Goal: Task Accomplishment & Management: Manage account settings

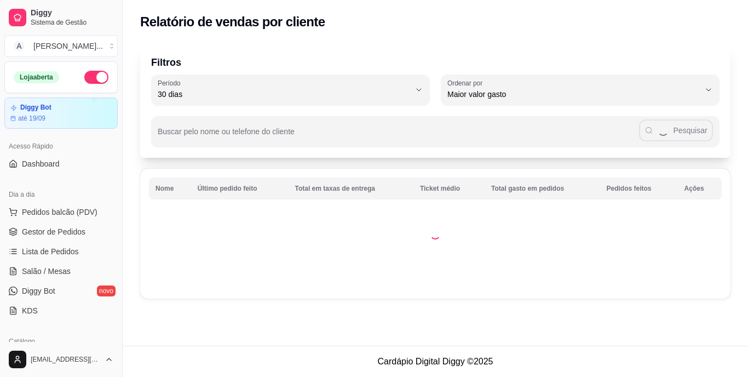
select select "30"
select select "HIGHEST_TOTAL_SPENT_WITH_ORDERS"
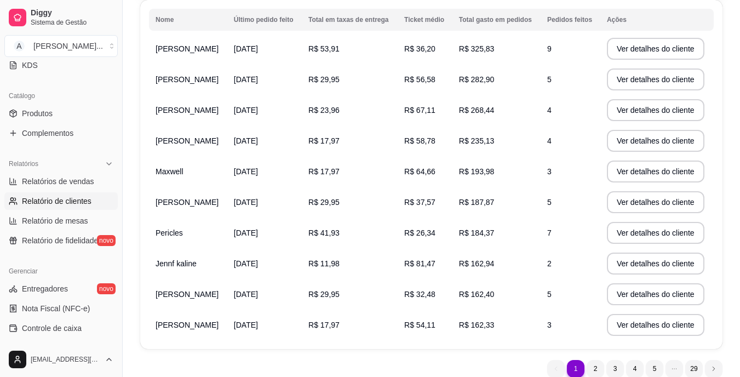
scroll to position [104, 0]
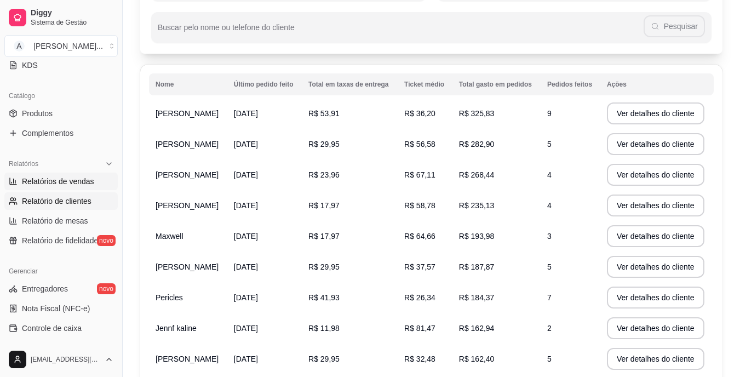
click at [64, 181] on span "Relatórios de vendas" at bounding box center [58, 181] width 72 height 11
select select "ALL"
select select "0"
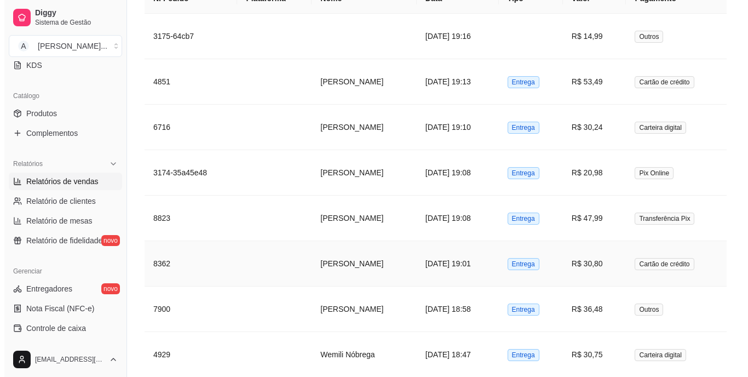
scroll to position [821, 0]
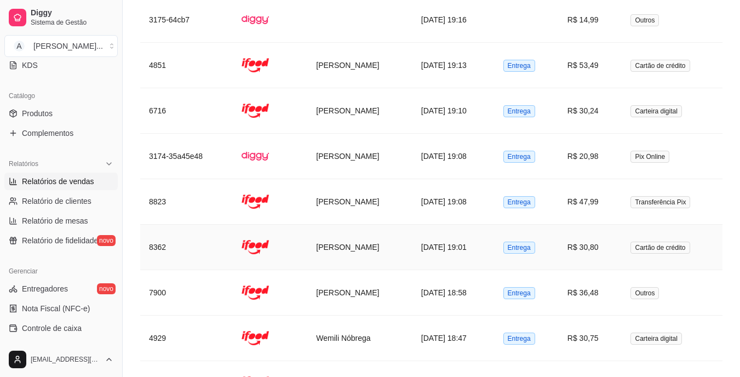
click at [516, 255] on td "Entrega" at bounding box center [527, 247] width 64 height 45
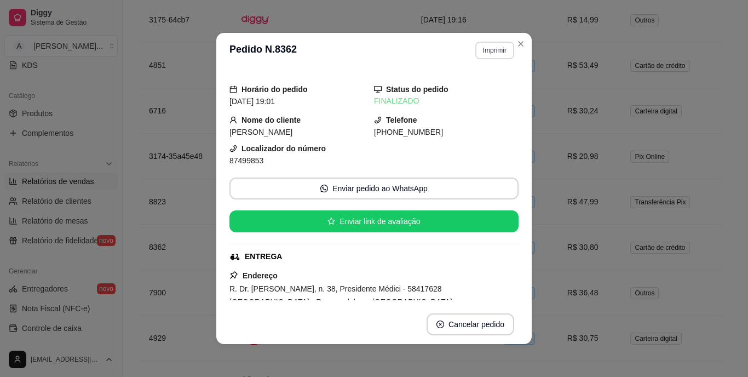
click at [485, 52] on button "Imprimir" at bounding box center [494, 51] width 39 height 18
click at [482, 90] on button "IMPRESSORA" at bounding box center [481, 84] width 64 height 14
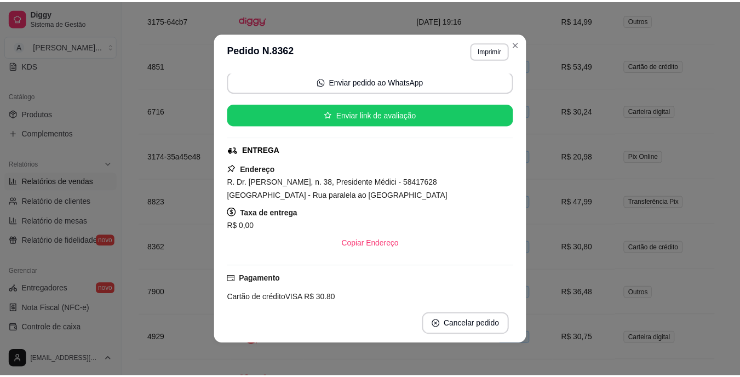
scroll to position [110, 0]
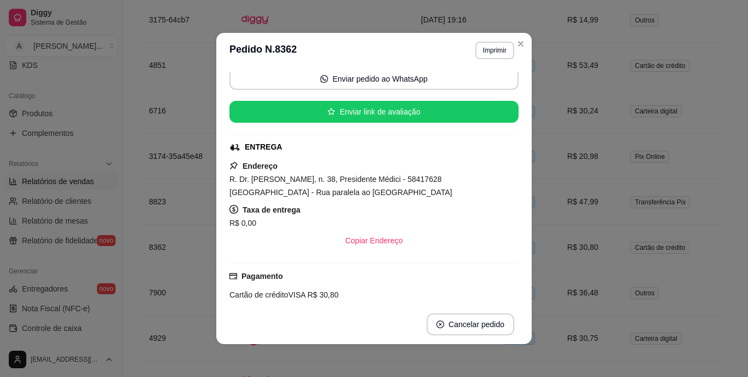
click at [292, 192] on span "R. Dr. [PERSON_NAME], n. 38, Presidente Médici - 58417628 [GEOGRAPHIC_DATA] - R…" at bounding box center [340, 186] width 223 height 22
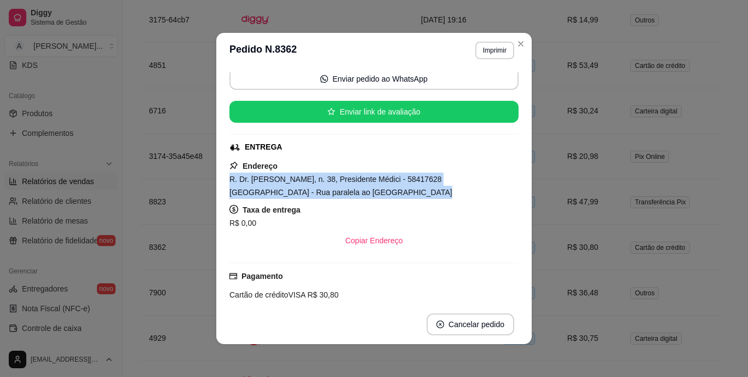
click at [292, 192] on span "R. Dr. [PERSON_NAME], n. 38, Presidente Médici - 58417628 [GEOGRAPHIC_DATA] - R…" at bounding box center [340, 186] width 223 height 22
copy span "R. Dr. [PERSON_NAME], n. 38, Presidente Médici - 58417628 [GEOGRAPHIC_DATA] - R…"
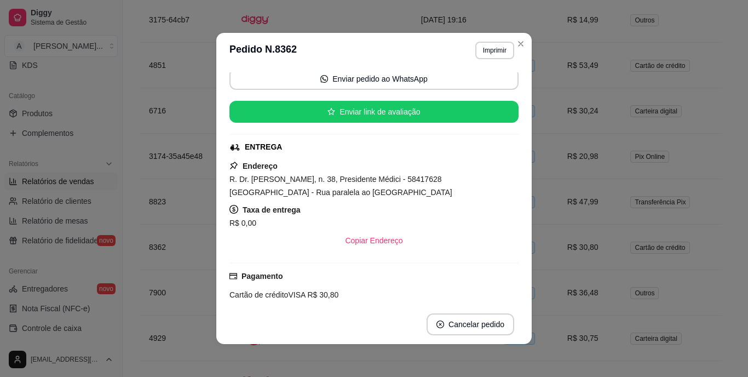
click at [192, 178] on div "**********" at bounding box center [374, 188] width 748 height 377
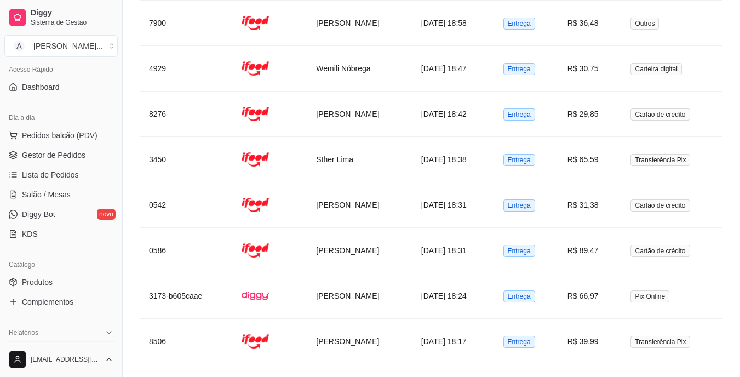
scroll to position [0, 0]
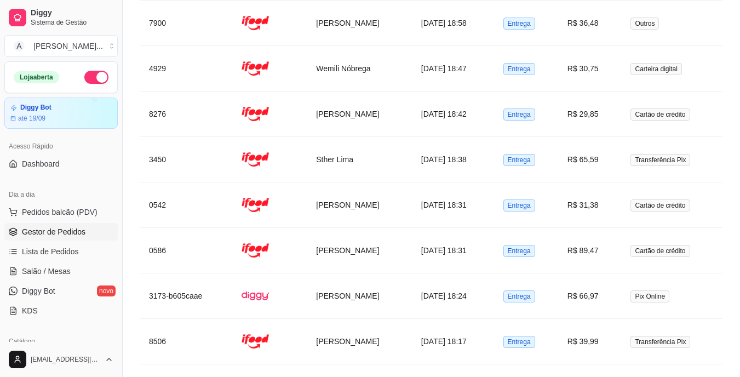
click at [69, 227] on span "Gestor de Pedidos" at bounding box center [54, 231] width 64 height 11
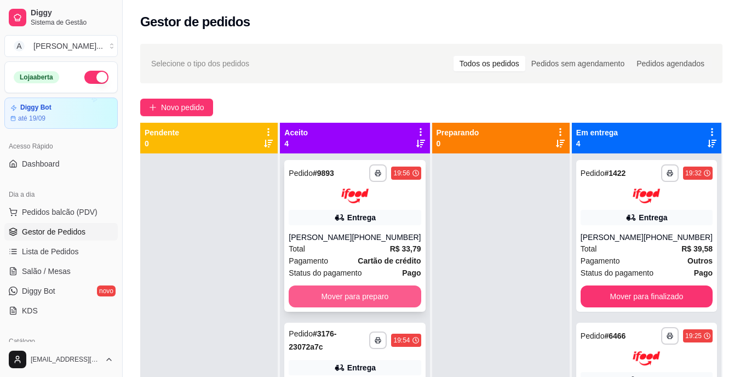
click at [376, 290] on button "Mover para preparo" at bounding box center [355, 296] width 132 height 22
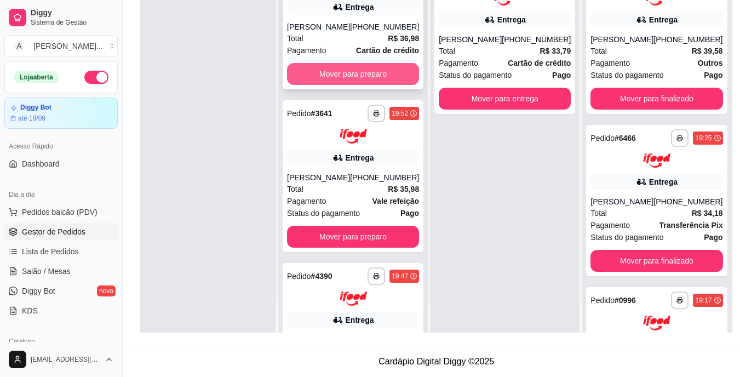
click at [347, 82] on button "Mover para preparo" at bounding box center [353, 74] width 132 height 22
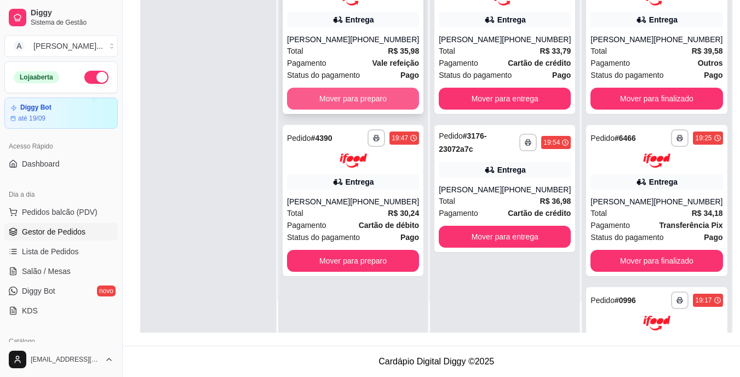
click at [357, 104] on button "Mover para preparo" at bounding box center [353, 99] width 132 height 22
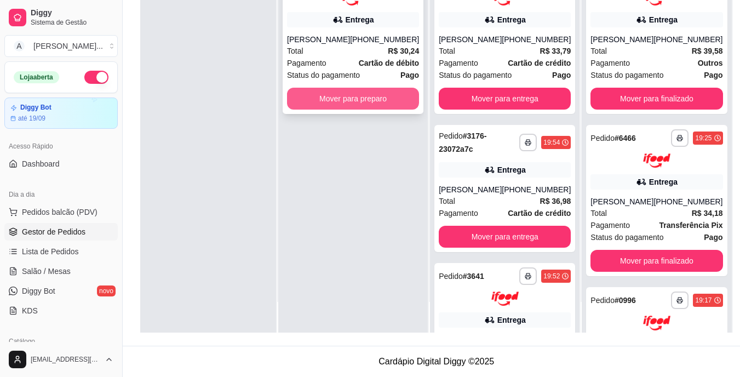
click at [385, 108] on button "Mover para preparo" at bounding box center [353, 99] width 132 height 22
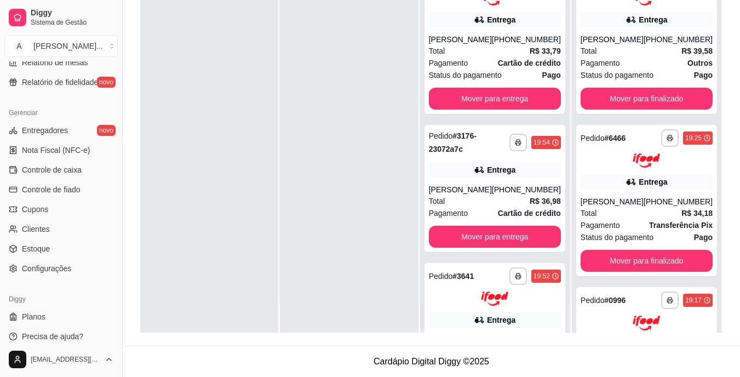
scroll to position [411, 0]
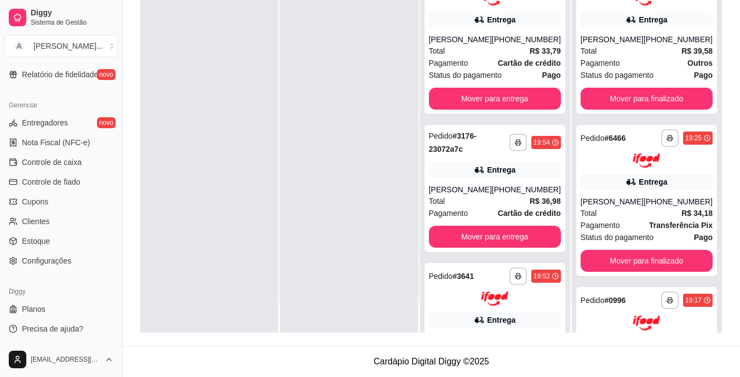
drag, startPoint x: 118, startPoint y: 265, endPoint x: 147, endPoint y: 257, distance: 30.7
click at [147, 257] on div "**********" at bounding box center [370, 105] width 740 height 544
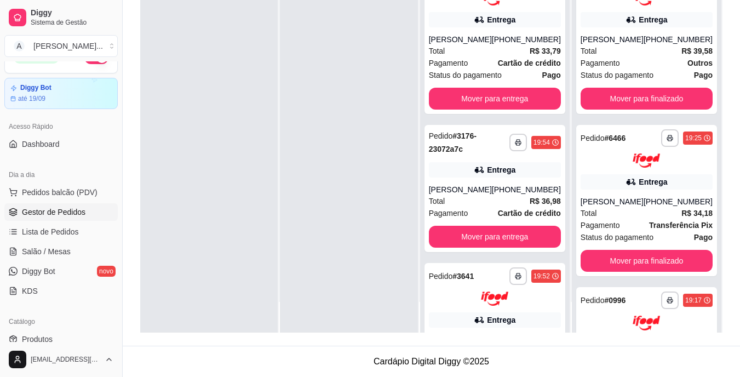
scroll to position [0, 0]
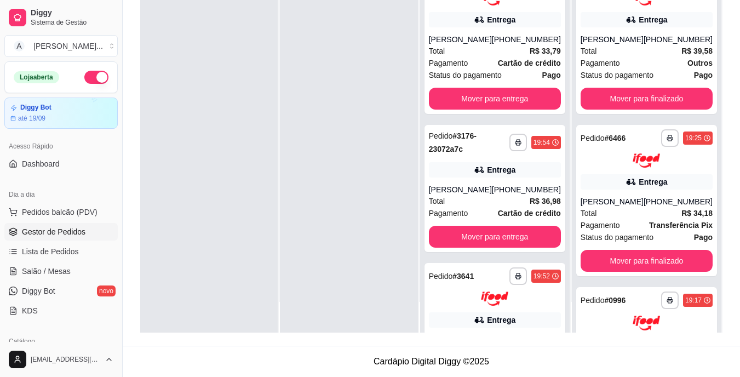
click at [174, 85] on div at bounding box center [208, 144] width 137 height 377
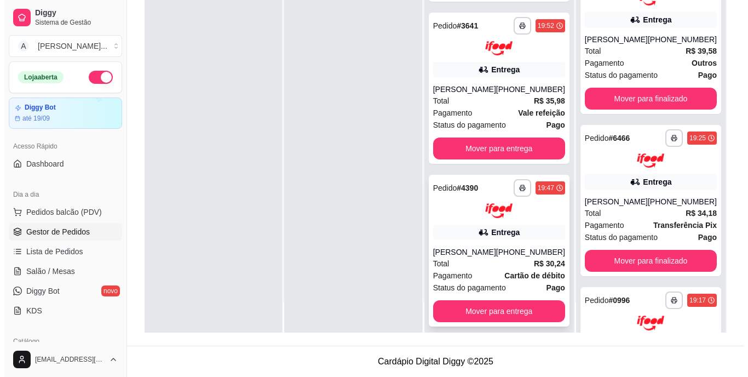
scroll to position [281, 0]
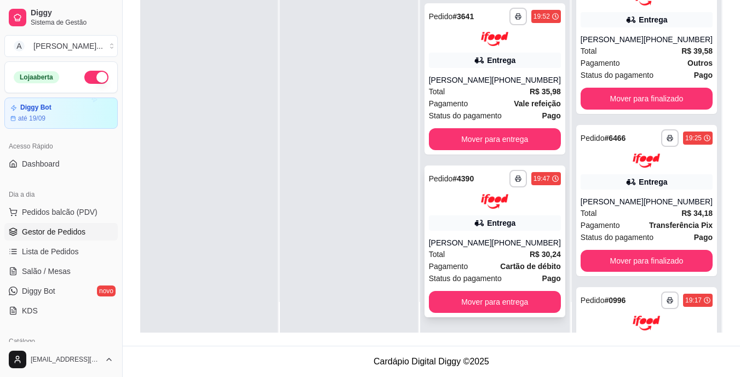
click at [458, 251] on div "Total R$ 30,24" at bounding box center [495, 254] width 132 height 12
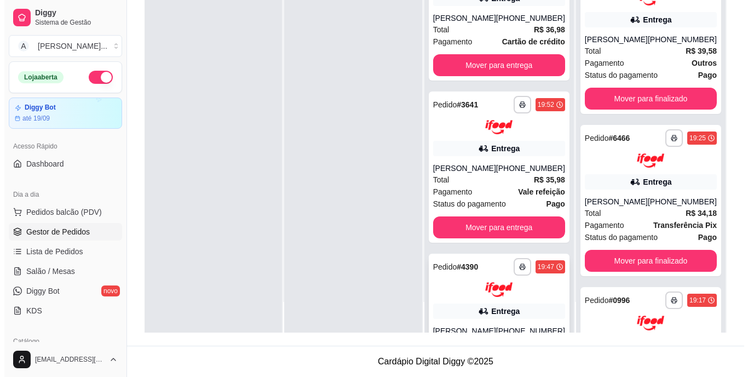
scroll to position [117, 0]
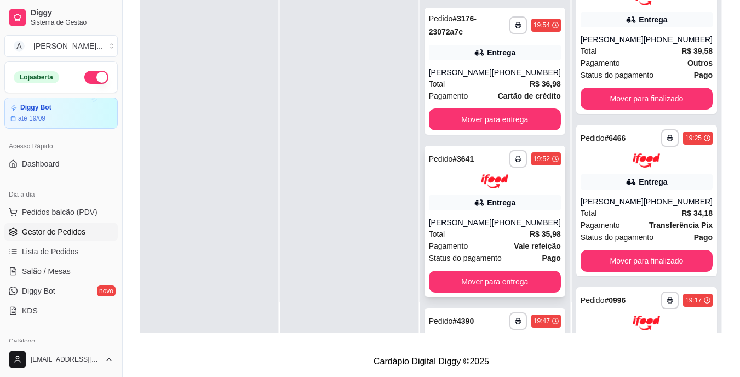
click at [495, 240] on div "Total R$ 35,98" at bounding box center [495, 234] width 132 height 12
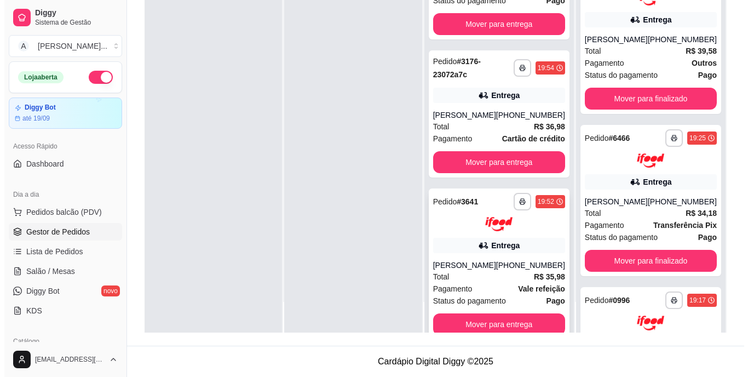
scroll to position [8, 0]
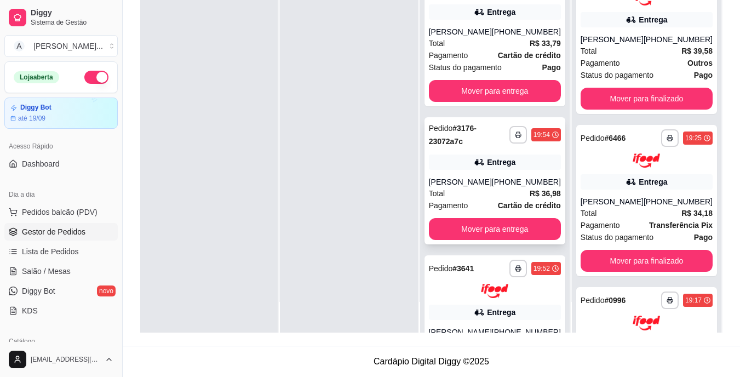
click at [503, 199] on div "Total R$ 36,98" at bounding box center [495, 193] width 132 height 12
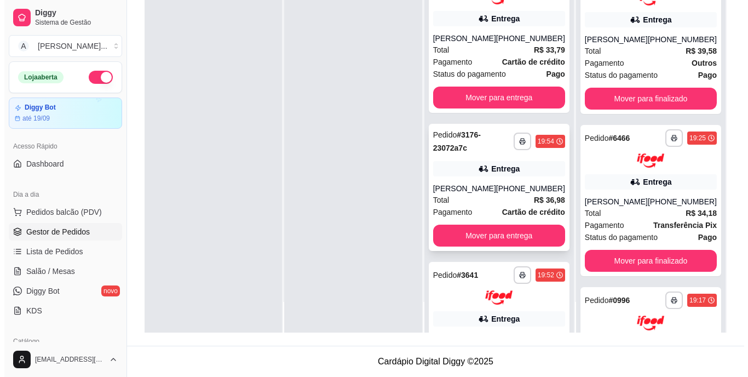
scroll to position [0, 0]
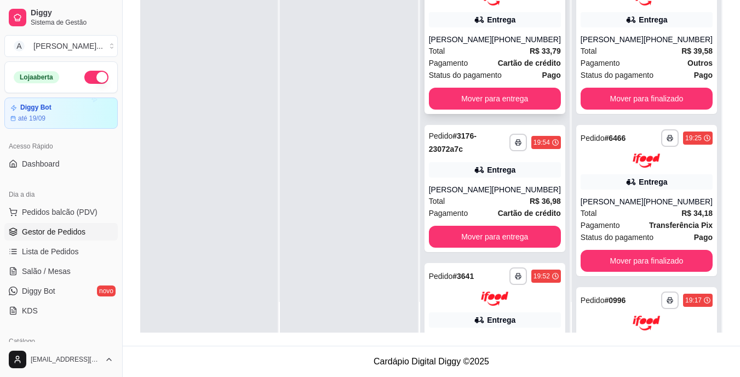
click at [468, 60] on span "Pagamento" at bounding box center [448, 63] width 39 height 12
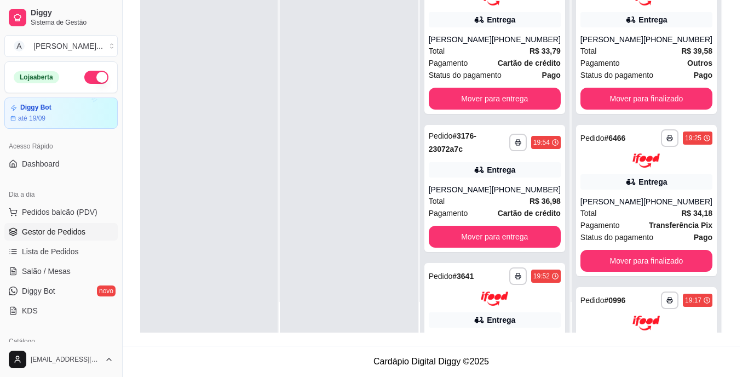
scroll to position [110, 0]
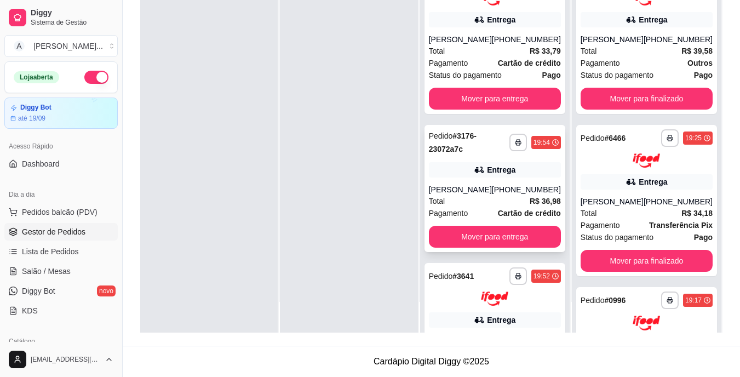
click at [495, 183] on div "**********" at bounding box center [494, 188] width 141 height 127
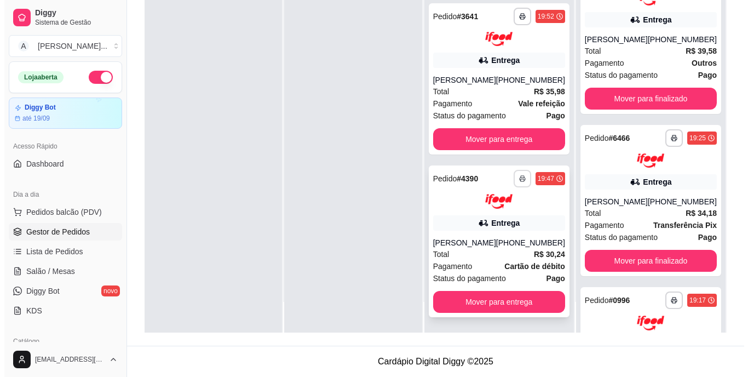
scroll to position [281, 0]
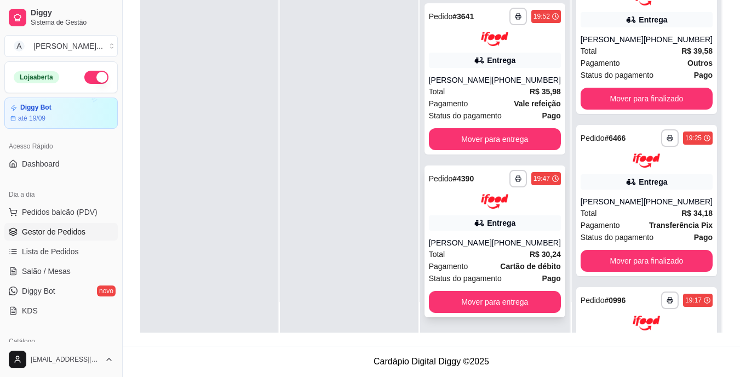
click at [497, 237] on div "[PHONE_NUMBER]" at bounding box center [526, 242] width 69 height 11
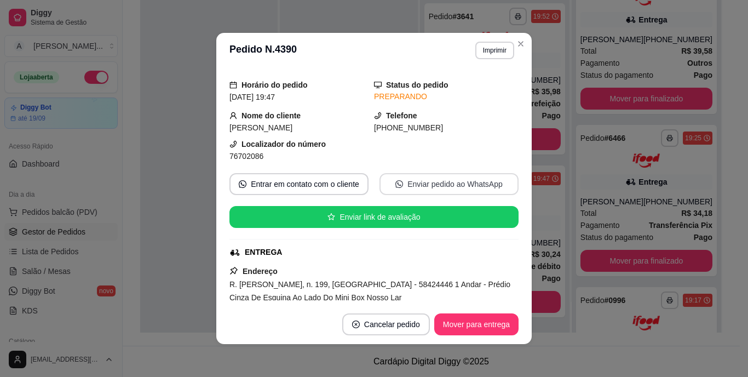
scroll to position [110, 0]
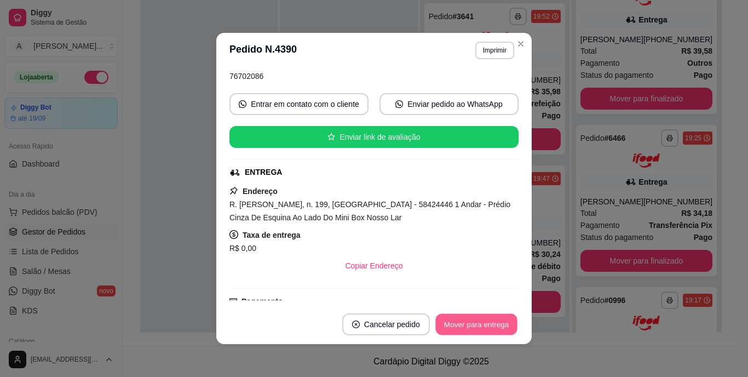
click at [465, 326] on button "Mover para entrega" at bounding box center [476, 324] width 82 height 21
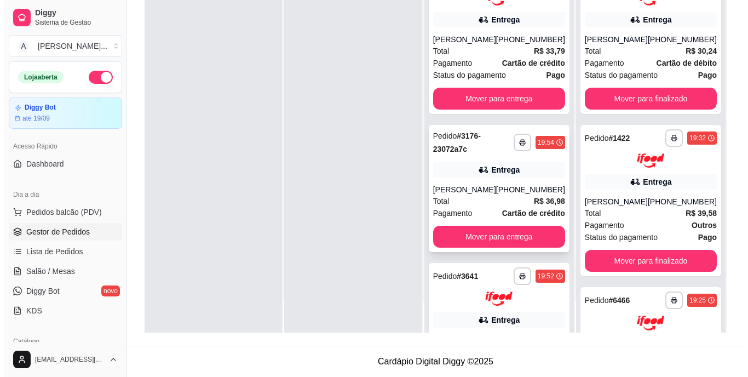
scroll to position [0, 0]
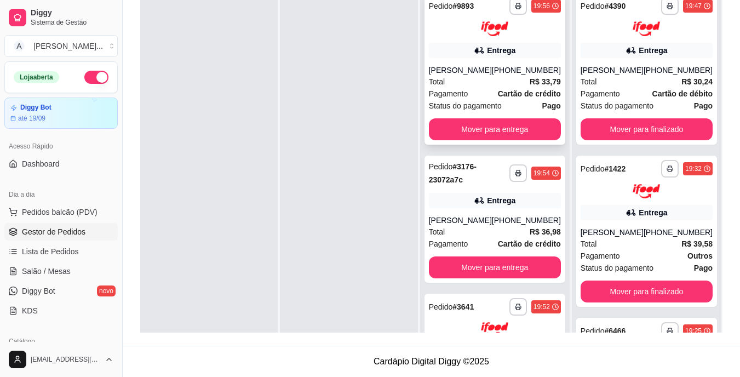
click at [500, 62] on div "**********" at bounding box center [494, 69] width 141 height 152
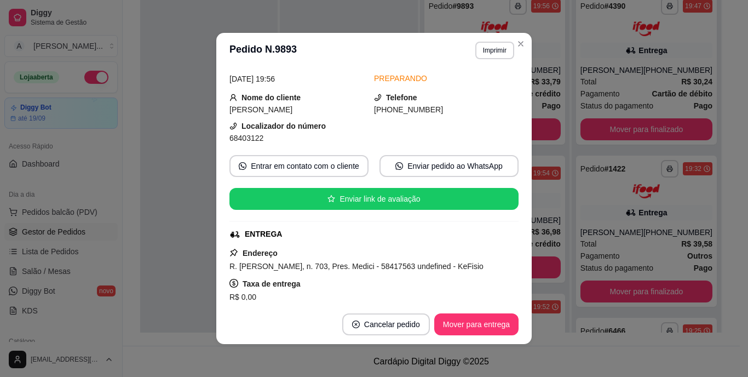
scroll to position [110, 0]
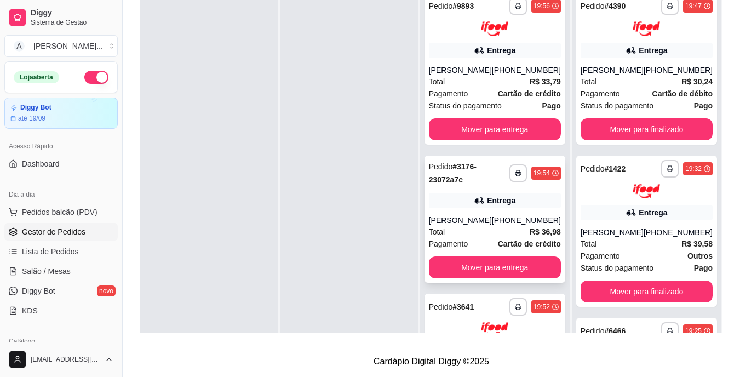
click at [475, 211] on div "**********" at bounding box center [494, 219] width 141 height 127
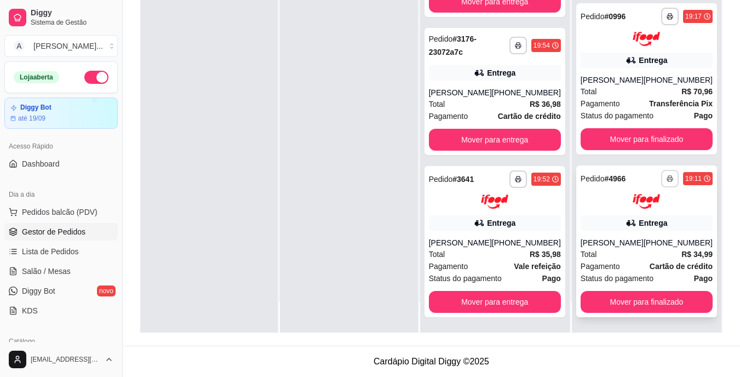
scroll to position [457, 0]
click at [642, 301] on button "Mover para finalizado" at bounding box center [646, 302] width 132 height 22
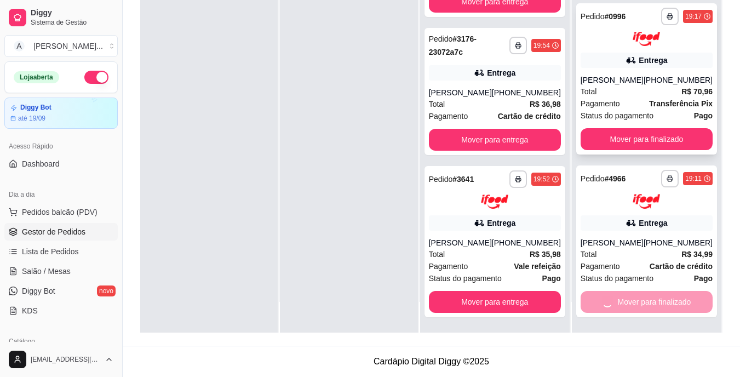
scroll to position [295, 0]
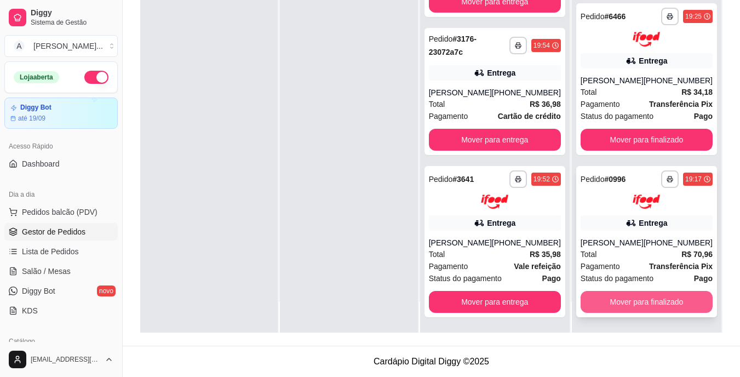
click at [660, 294] on button "Mover para finalizado" at bounding box center [646, 302] width 132 height 22
click at [661, 300] on button "Mover para finalizado" at bounding box center [646, 302] width 132 height 22
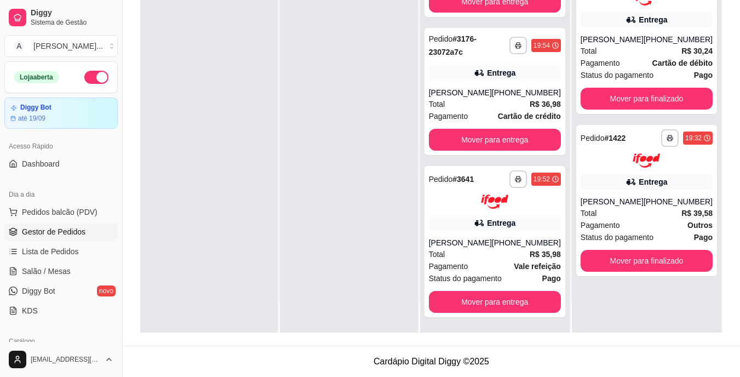
scroll to position [0, 0]
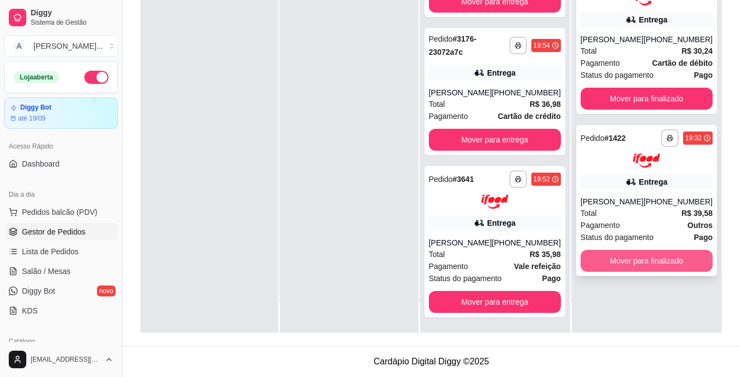
click at [660, 272] on button "Mover para finalizado" at bounding box center [646, 261] width 132 height 22
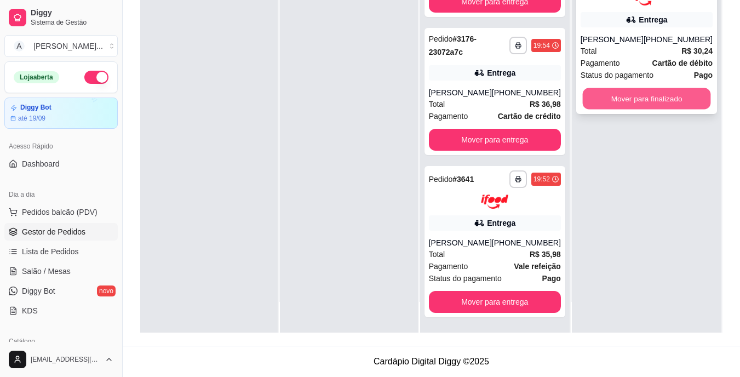
click at [656, 109] on button "Mover para finalizado" at bounding box center [646, 98] width 128 height 21
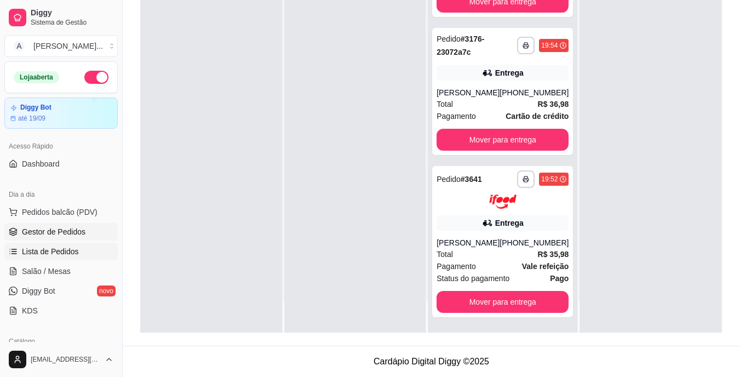
click at [95, 254] on link "Lista de Pedidos" at bounding box center [60, 252] width 113 height 18
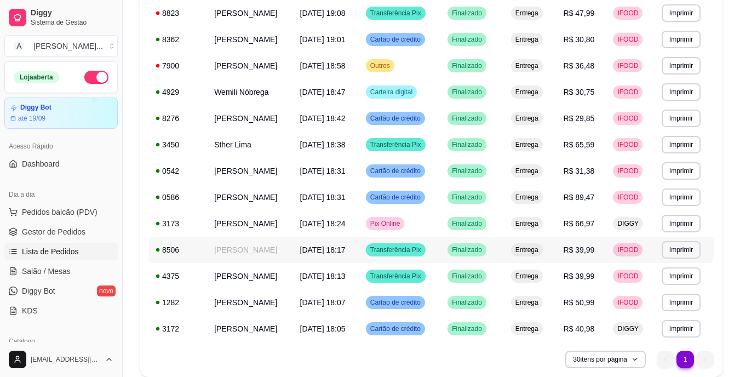
scroll to position [493, 0]
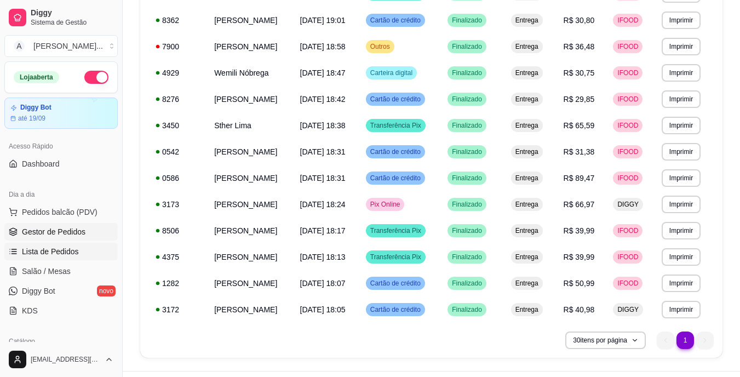
click at [76, 224] on link "Gestor de Pedidos" at bounding box center [60, 232] width 113 height 18
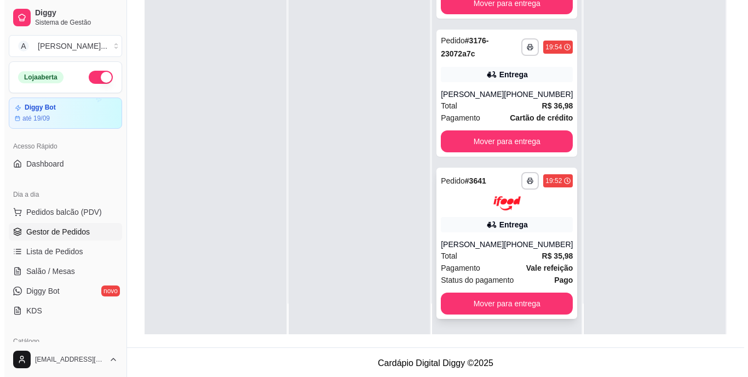
scroll to position [167, 0]
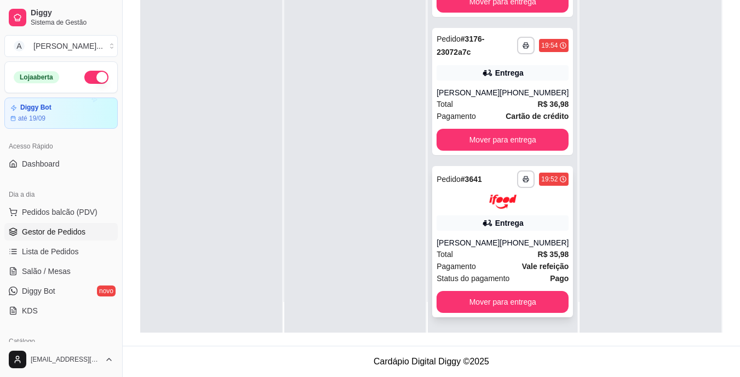
click at [517, 232] on div "**********" at bounding box center [502, 242] width 141 height 152
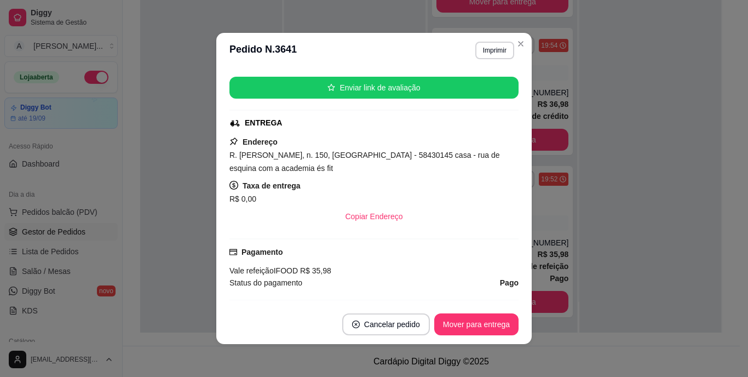
scroll to position [164, 0]
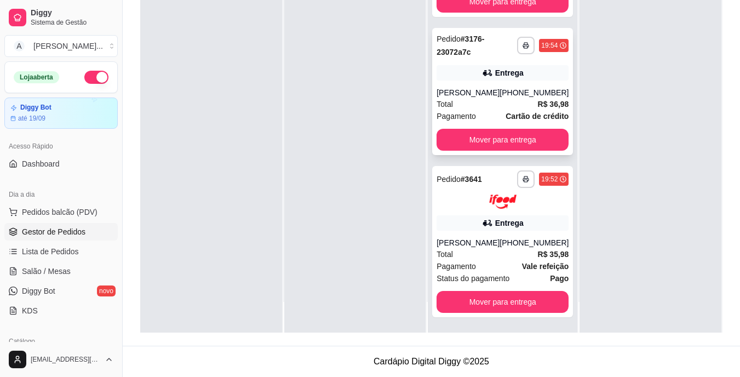
click at [538, 106] on strong "R$ 36,98" at bounding box center [553, 104] width 31 height 9
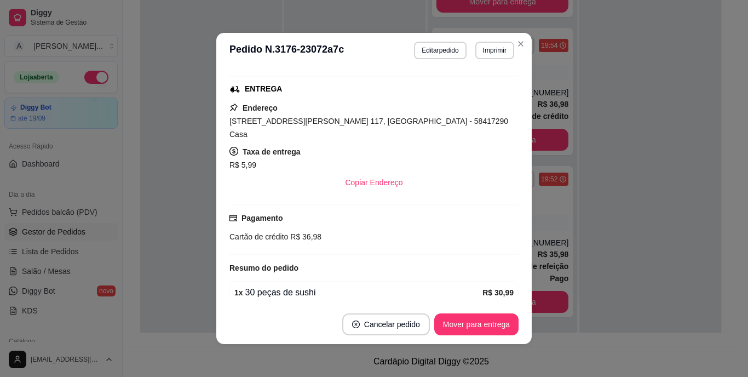
click at [356, 121] on span "[STREET_ADDRESS][PERSON_NAME] 117, [GEOGRAPHIC_DATA] - 58417290 Casa" at bounding box center [368, 128] width 279 height 22
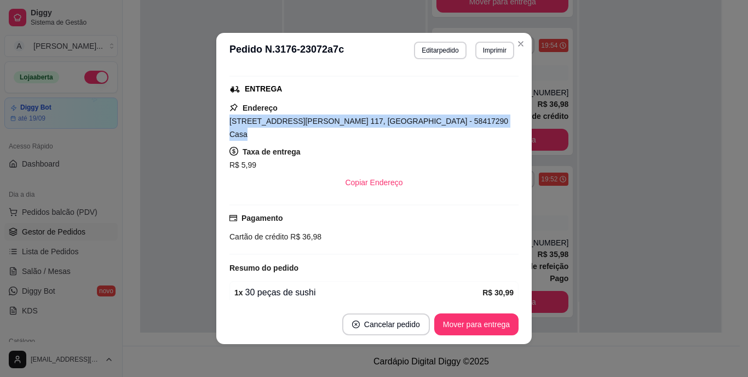
click at [356, 121] on span "[STREET_ADDRESS][PERSON_NAME] 117, [GEOGRAPHIC_DATA] - 58417290 Casa" at bounding box center [368, 128] width 279 height 22
copy span "[STREET_ADDRESS][PERSON_NAME] 117, [GEOGRAPHIC_DATA] - 58417290 Casa"
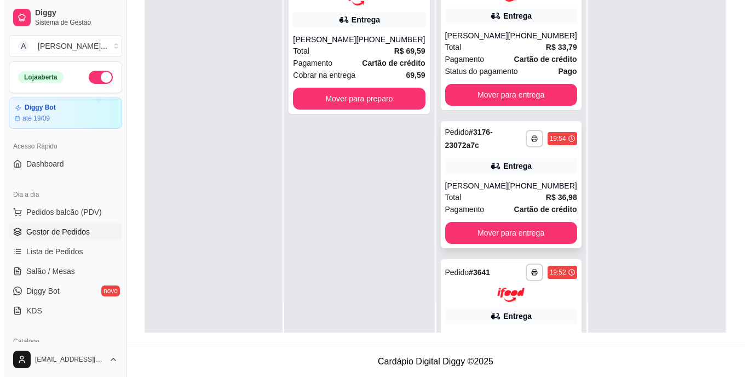
scroll to position [0, 0]
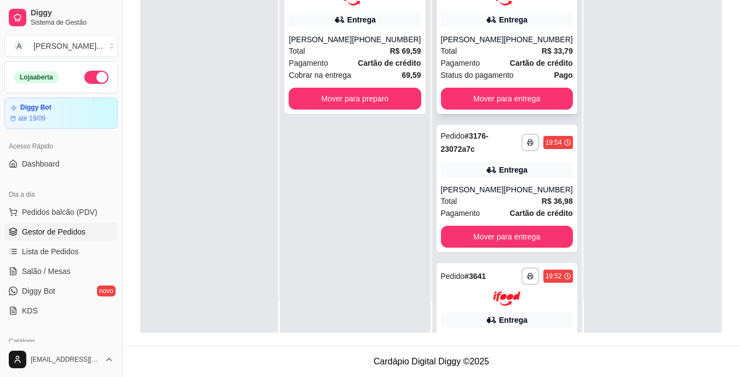
click at [468, 45] on div "Total R$ 33,79" at bounding box center [507, 51] width 132 height 12
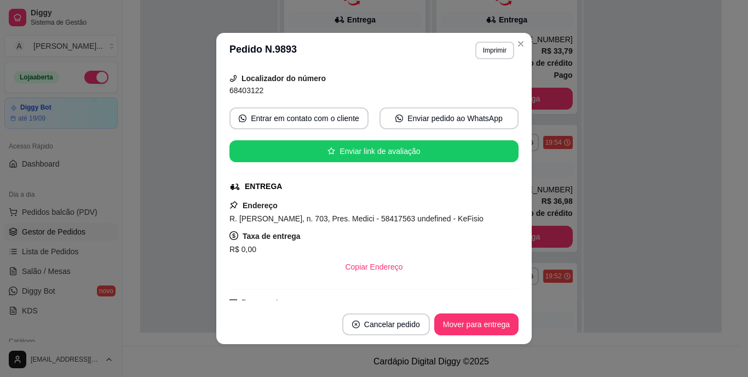
scroll to position [110, 0]
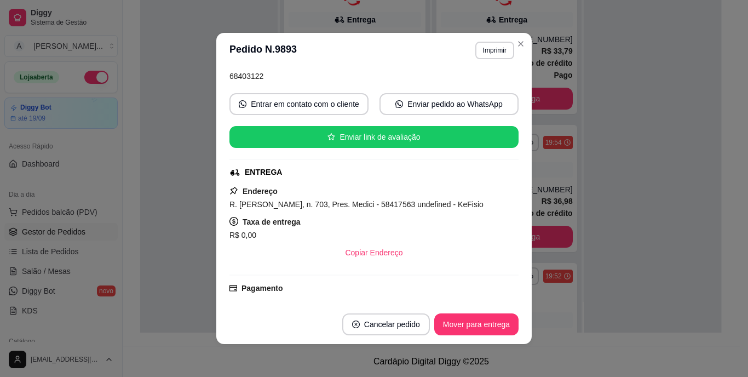
click at [345, 204] on span "R. [PERSON_NAME], n. 703, Pres. Medici - 58417563 undefined - KeFisio" at bounding box center [356, 204] width 254 height 9
copy span "R. [PERSON_NAME], n. 703, Pres. Medici - 58417563 undefined - KeFisio"
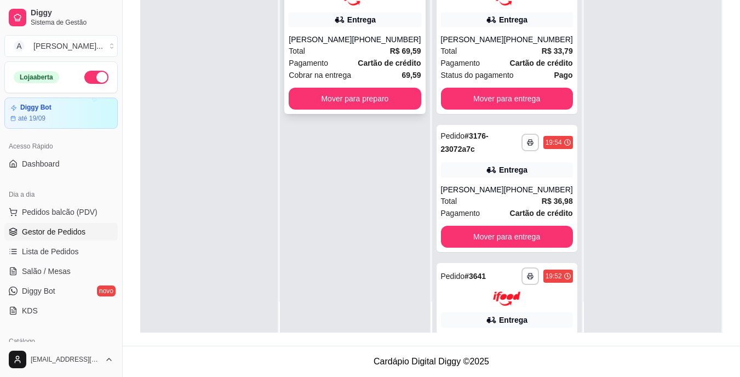
click at [367, 43] on div "[PHONE_NUMBER]" at bounding box center [386, 39] width 69 height 11
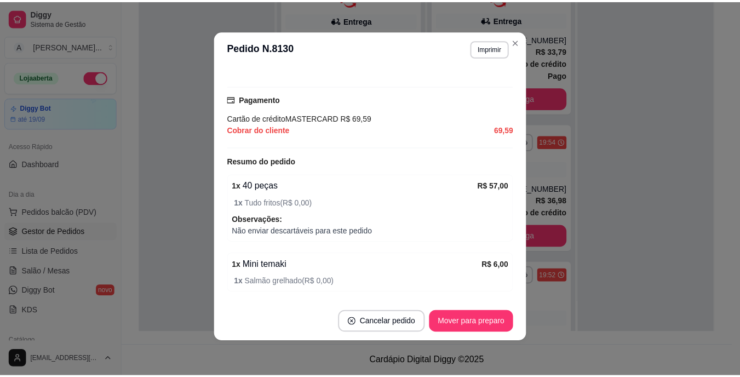
scroll to position [329, 0]
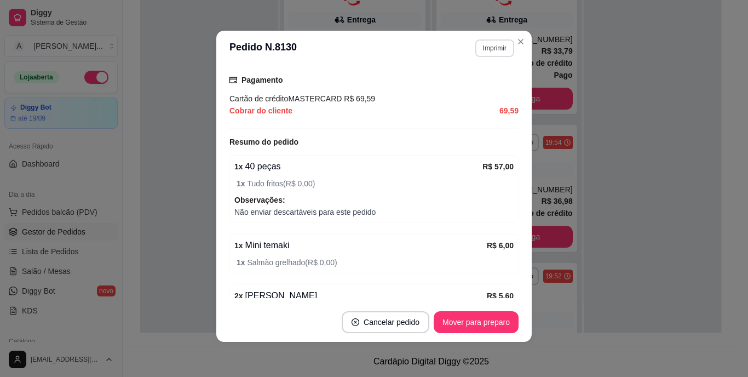
click at [487, 49] on button "Imprimir" at bounding box center [494, 48] width 39 height 18
click at [480, 83] on button "IMPRESSORA" at bounding box center [471, 87] width 79 height 18
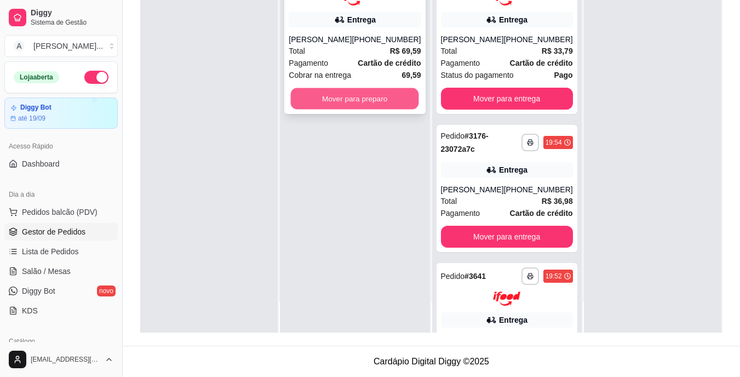
click at [350, 109] on button "Mover para preparo" at bounding box center [355, 98] width 128 height 21
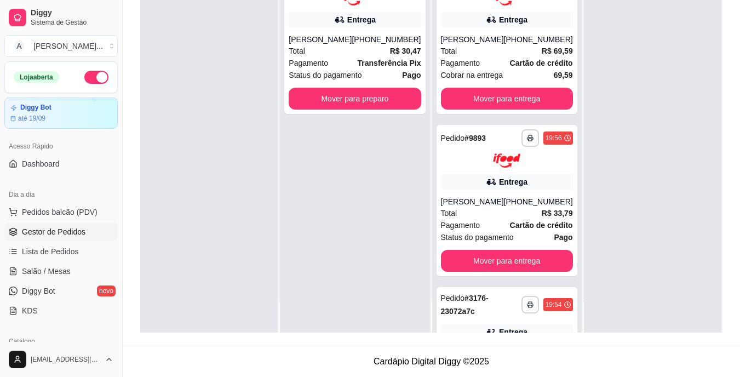
click at [617, 190] on div at bounding box center [652, 144] width 137 height 377
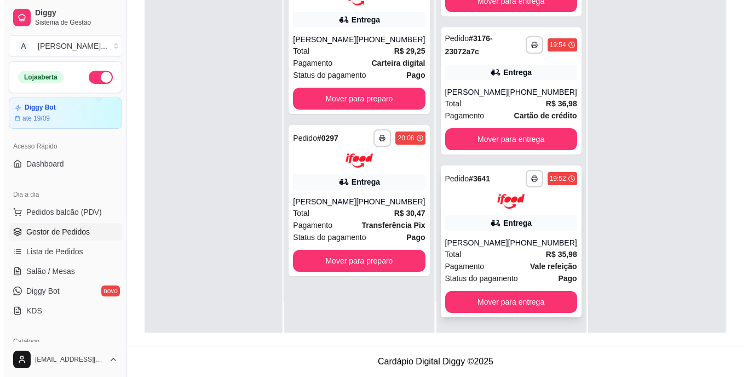
scroll to position [292, 0]
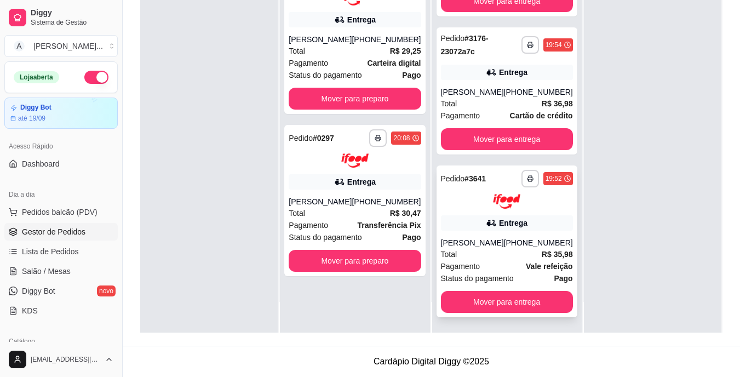
click at [499, 254] on div "Total R$ 35,98" at bounding box center [507, 254] width 132 height 12
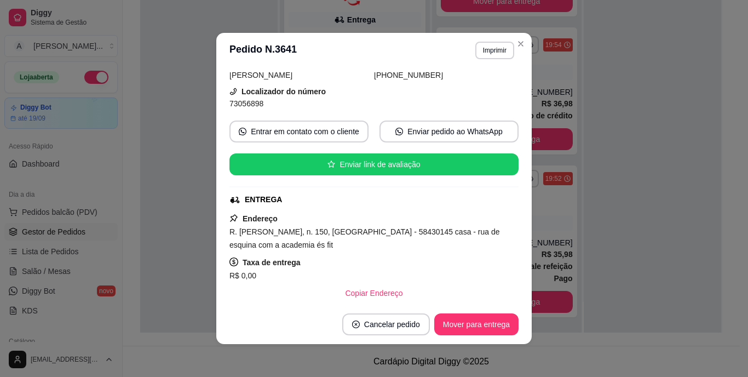
scroll to position [110, 0]
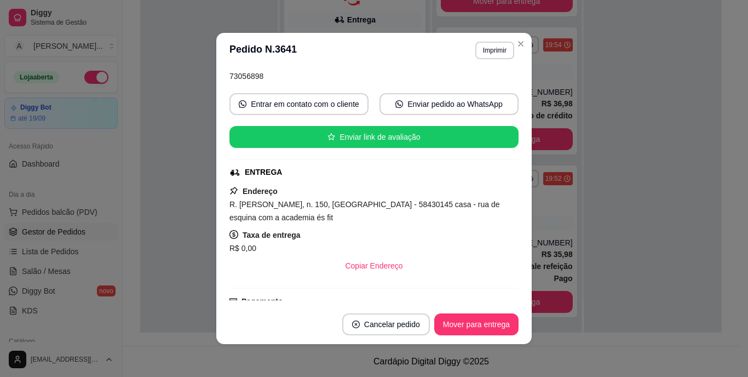
click at [334, 195] on div "Endereço R. [PERSON_NAME], n. 150, [GEOGRAPHIC_DATA] - 58430145 casa - rua de e…" at bounding box center [373, 231] width 289 height 92
click at [335, 202] on span "R. [PERSON_NAME], n. 150, [GEOGRAPHIC_DATA] - 58430145 casa - rua de esquina co…" at bounding box center [364, 211] width 271 height 22
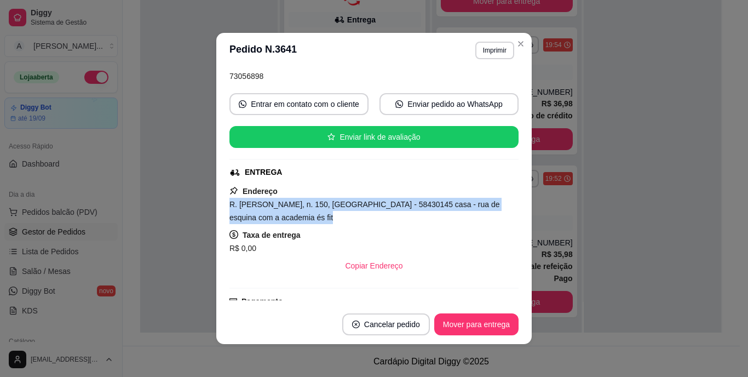
click at [335, 202] on span "R. [PERSON_NAME], n. 150, [GEOGRAPHIC_DATA] - 58430145 casa - rua de esquina co…" at bounding box center [364, 211] width 271 height 22
copy span "R. [PERSON_NAME], n. 150, [GEOGRAPHIC_DATA] - 58430145 casa - rua de esquina co…"
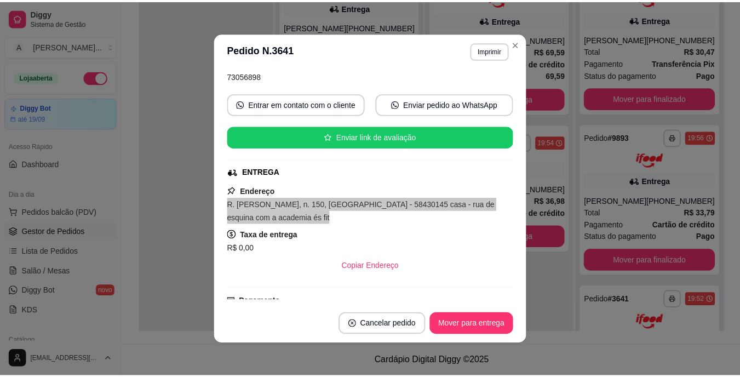
scroll to position [0, 0]
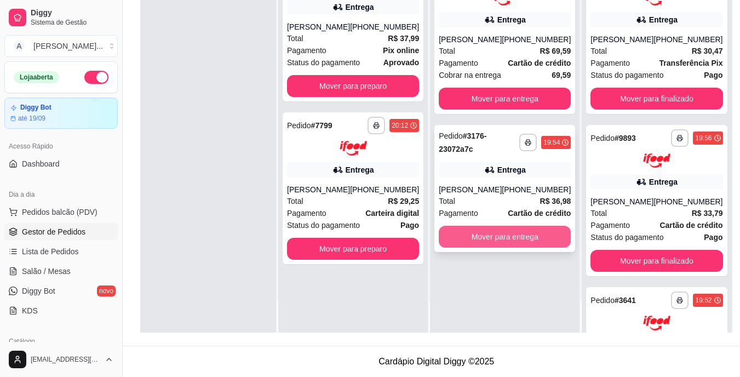
click at [493, 242] on button "Mover para entrega" at bounding box center [505, 237] width 132 height 22
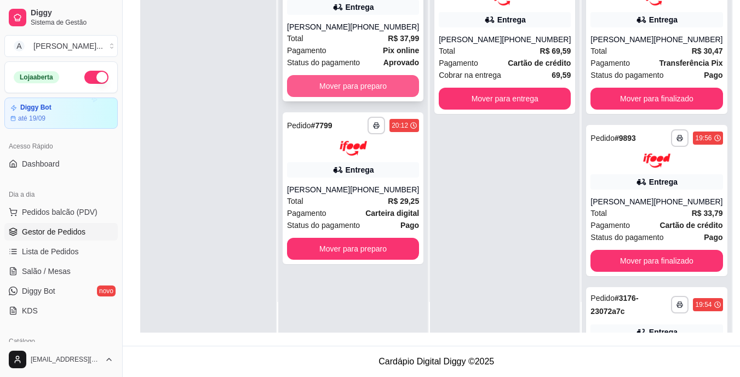
click at [361, 81] on button "Mover para preparo" at bounding box center [353, 86] width 132 height 22
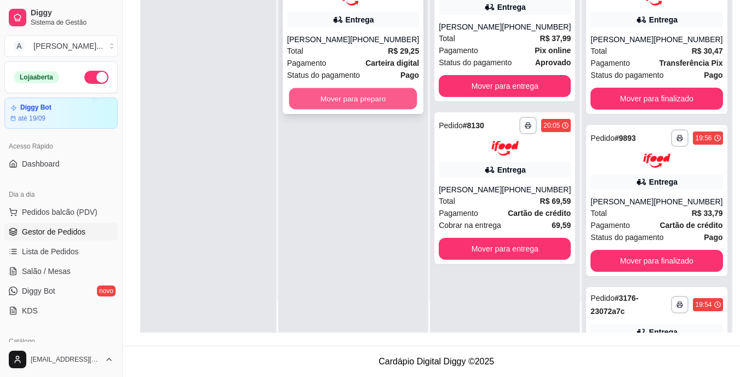
click at [367, 95] on button "Mover para preparo" at bounding box center [353, 98] width 128 height 21
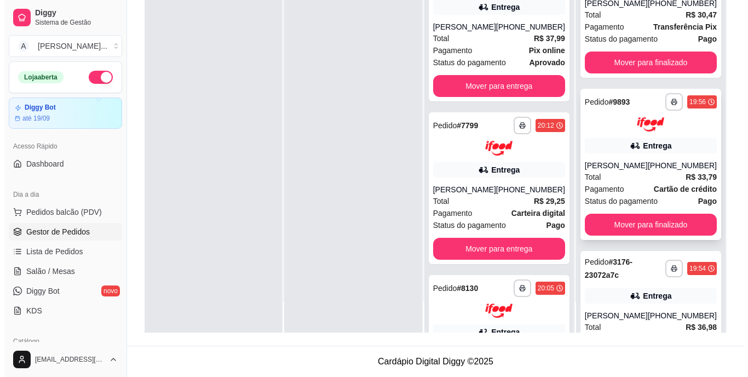
scroll to position [55, 0]
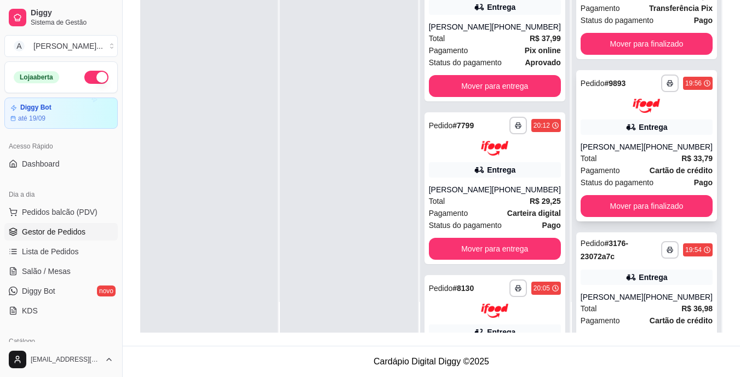
click at [649, 166] on strong "Cartão de crédito" at bounding box center [680, 170] width 63 height 9
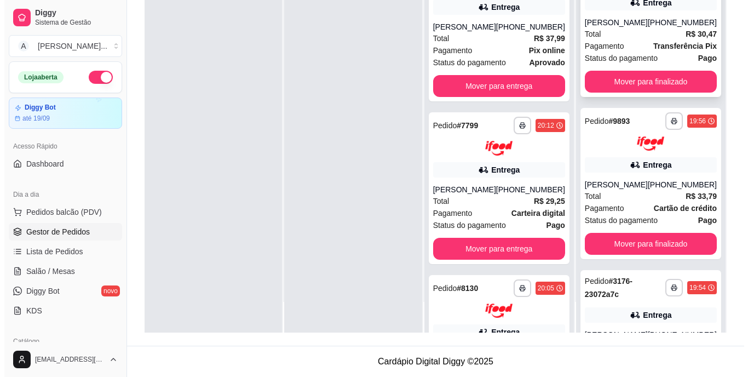
scroll to position [0, 0]
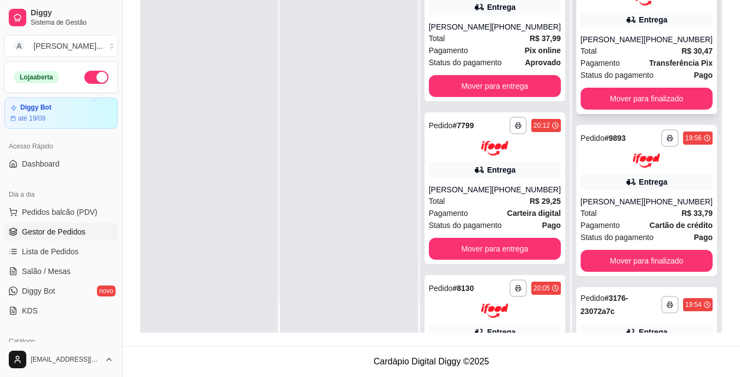
click at [635, 60] on div "Pagamento Transferência Pix" at bounding box center [646, 63] width 132 height 12
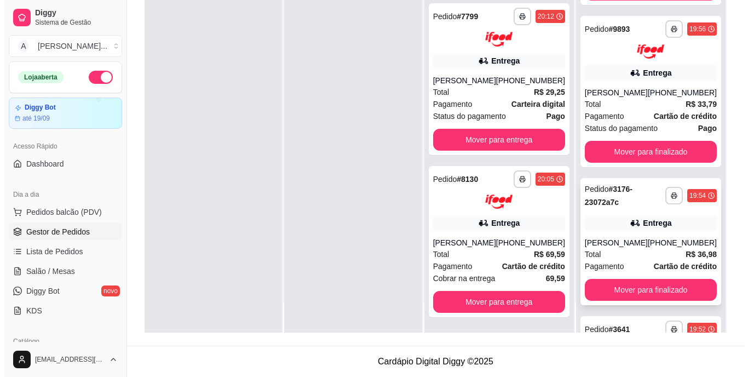
scroll to position [110, 0]
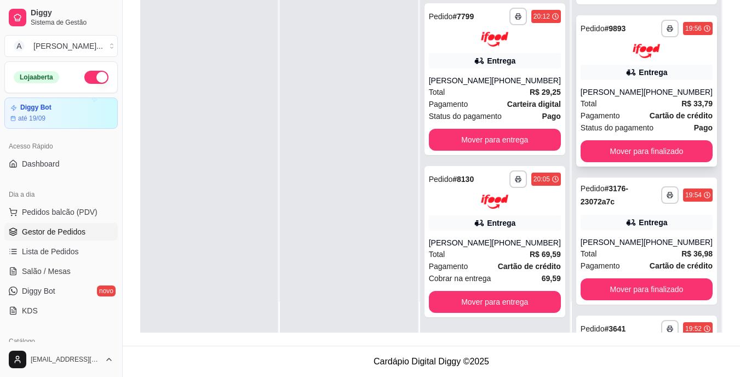
click at [616, 103] on div "Total R$ 33,79" at bounding box center [646, 103] width 132 height 12
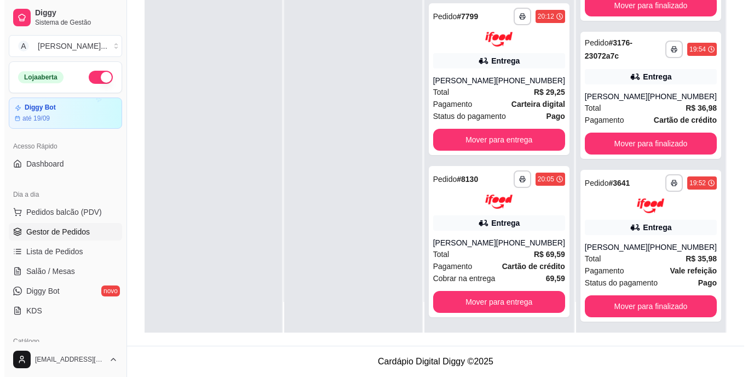
scroll to position [271, 0]
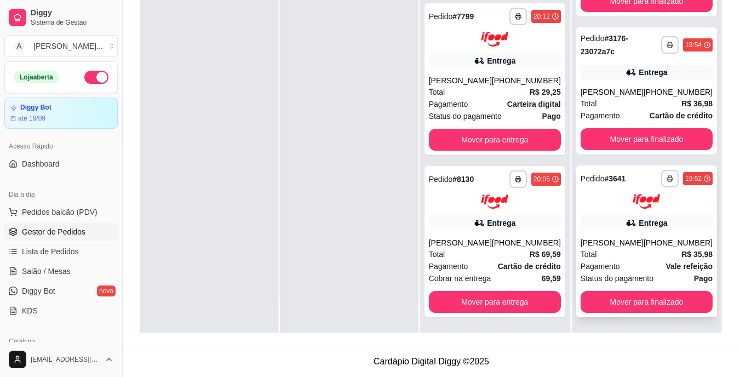
click at [607, 213] on div "**********" at bounding box center [646, 241] width 141 height 152
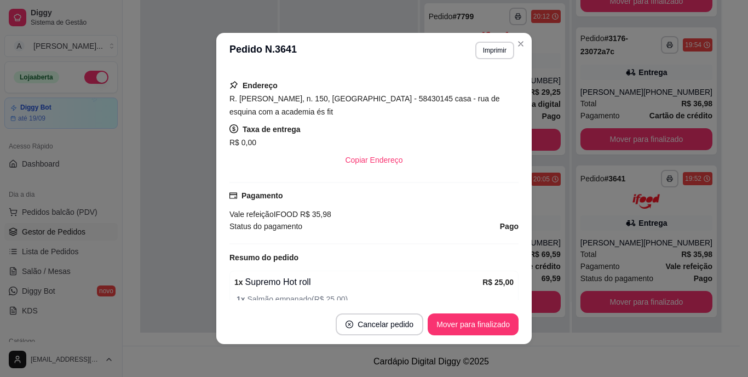
scroll to position [219, 0]
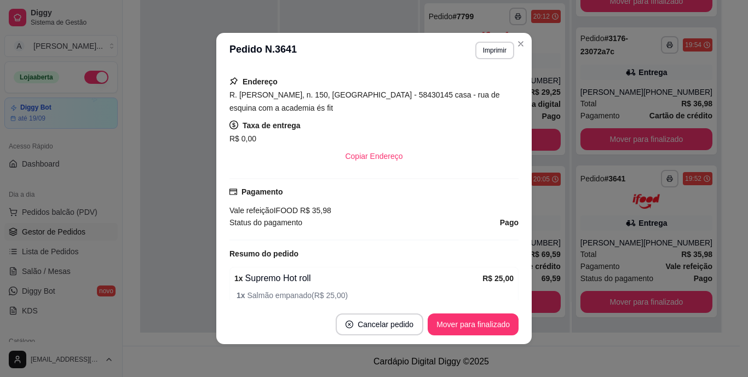
click at [337, 100] on span "R. [PERSON_NAME], n. 150, [GEOGRAPHIC_DATA] - 58430145 casa - rua de esquina co…" at bounding box center [364, 101] width 271 height 22
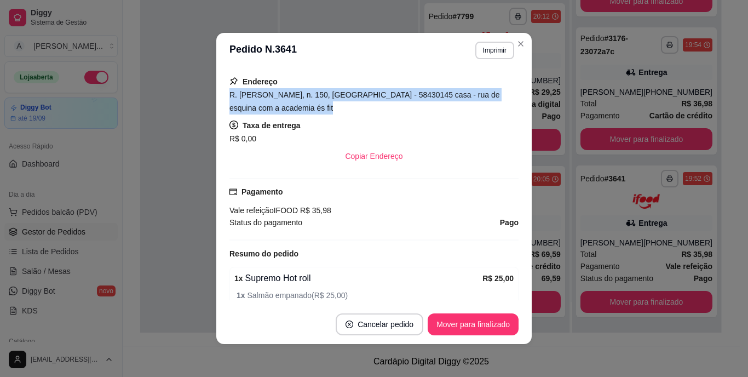
click at [337, 100] on span "R. [PERSON_NAME], n. 150, [GEOGRAPHIC_DATA] - 58430145 casa - rua de esquina co…" at bounding box center [364, 101] width 271 height 22
copy span "R. [PERSON_NAME], n. 150, [GEOGRAPHIC_DATA] - 58430145 casa - rua de esquina co…"
click at [481, 48] on button "Imprimir" at bounding box center [495, 50] width 38 height 17
click at [479, 86] on button "IMPRESSORA" at bounding box center [471, 88] width 77 height 17
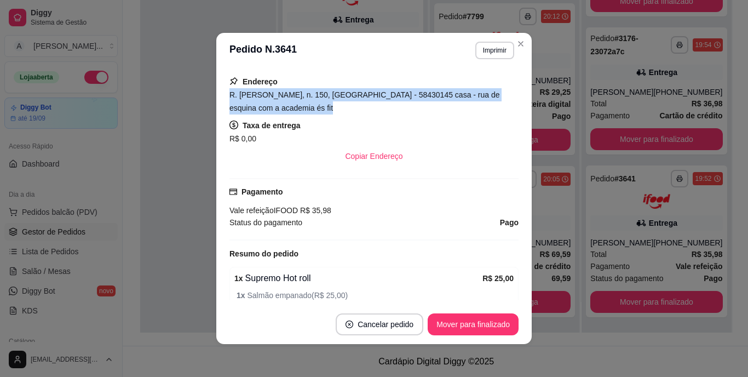
scroll to position [108, 0]
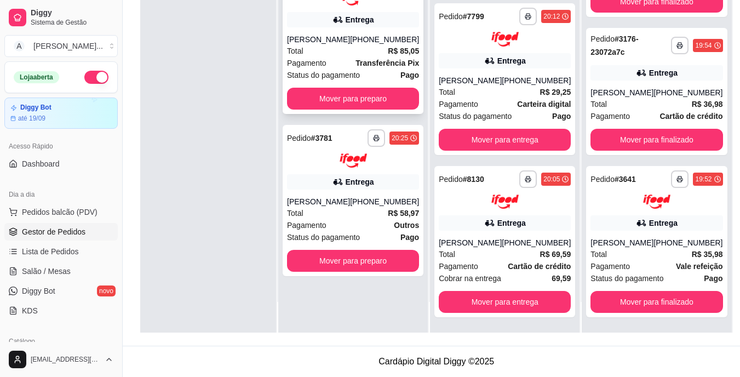
click at [349, 43] on div "[PERSON_NAME]" at bounding box center [318, 39] width 63 height 11
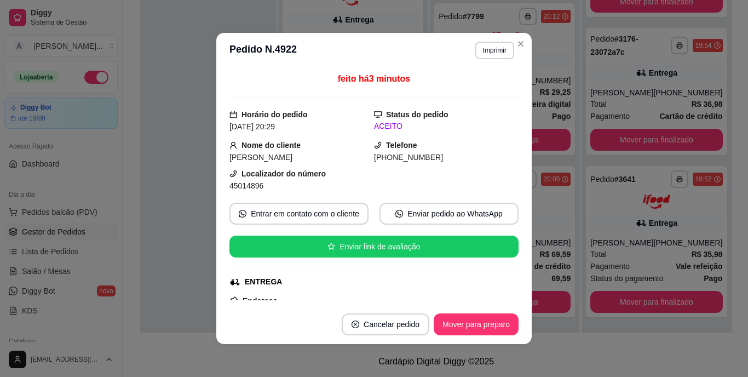
scroll to position [164, 0]
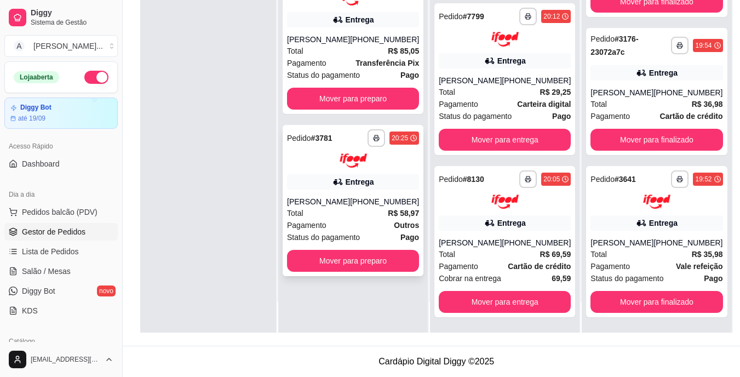
click at [343, 208] on div "Total R$ 58,97" at bounding box center [353, 213] width 132 height 12
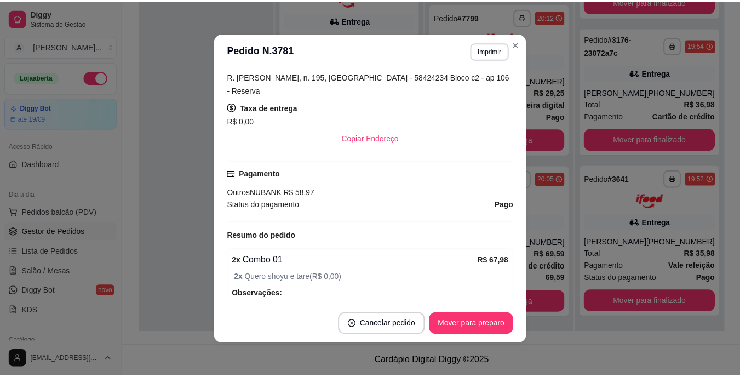
scroll to position [274, 0]
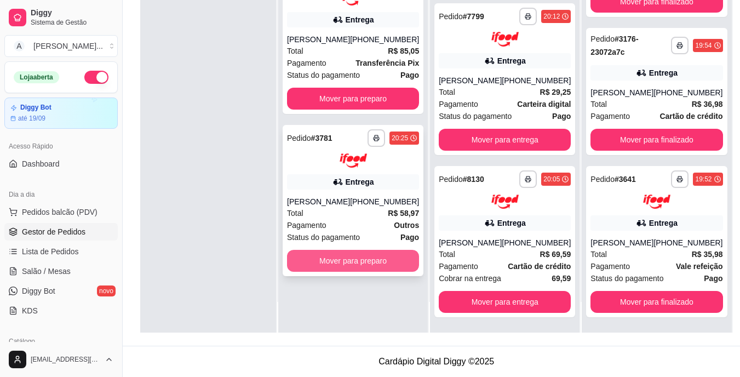
click at [363, 257] on button "Mover para preparo" at bounding box center [353, 261] width 132 height 22
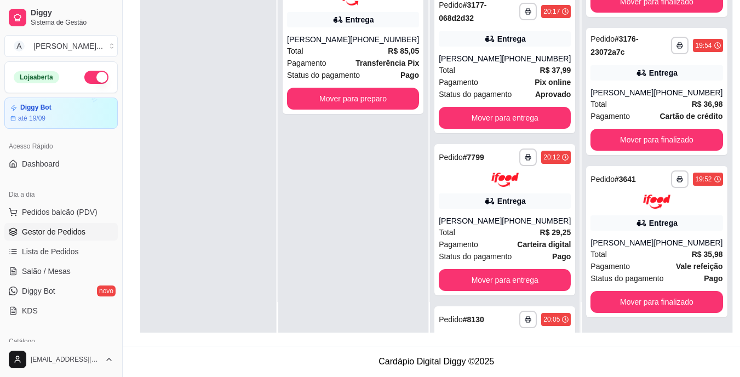
scroll to position [304, 0]
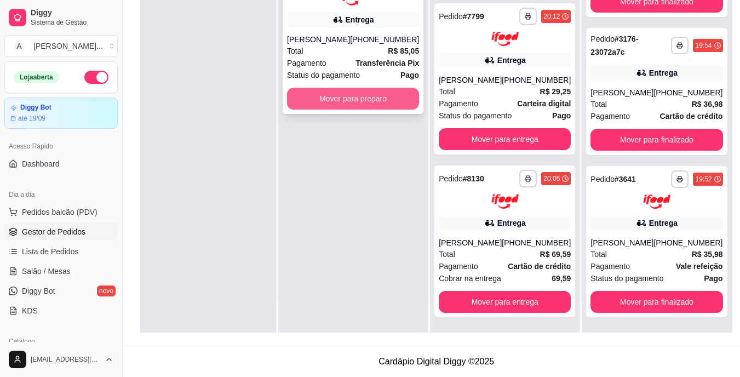
click at [344, 101] on button "Mover para preparo" at bounding box center [353, 99] width 132 height 22
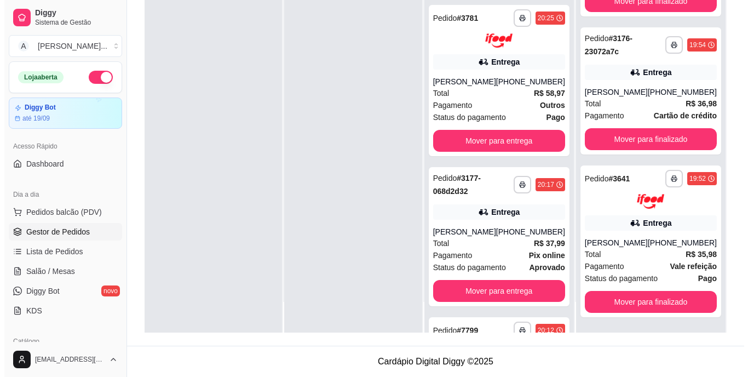
scroll to position [455, 0]
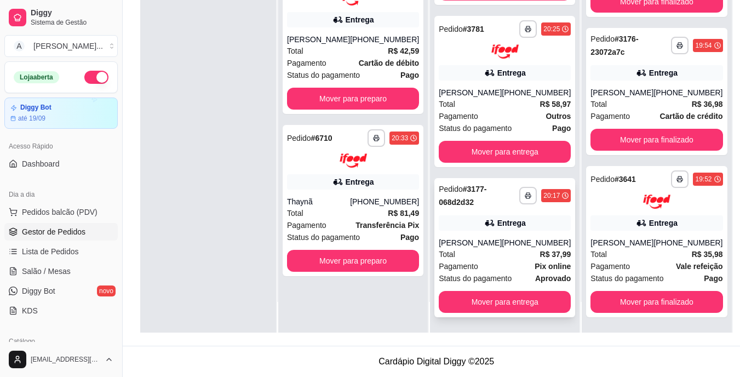
click at [488, 247] on div "[PERSON_NAME]" at bounding box center [470, 242] width 63 height 11
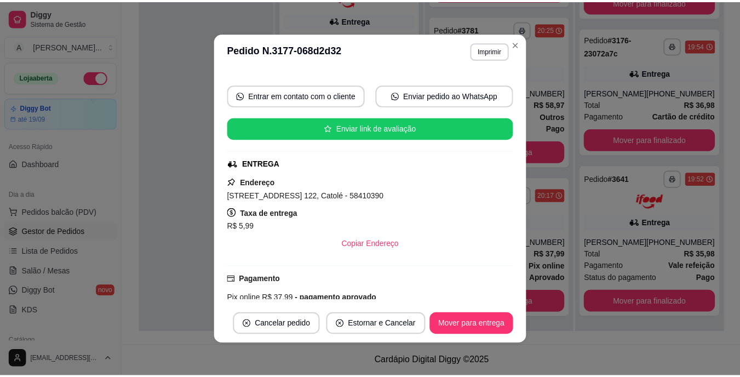
scroll to position [110, 0]
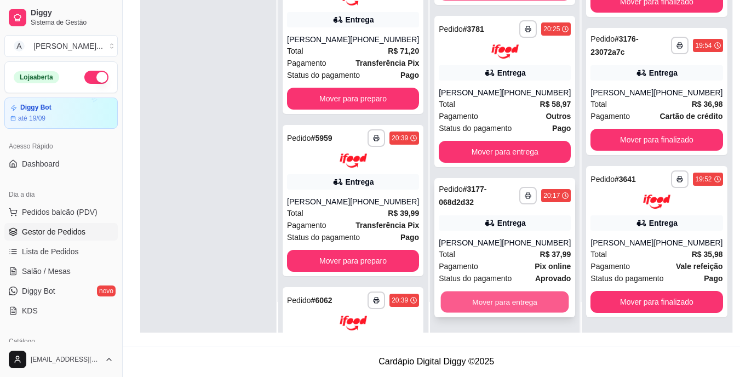
click at [516, 296] on button "Mover para entrega" at bounding box center [505, 301] width 128 height 21
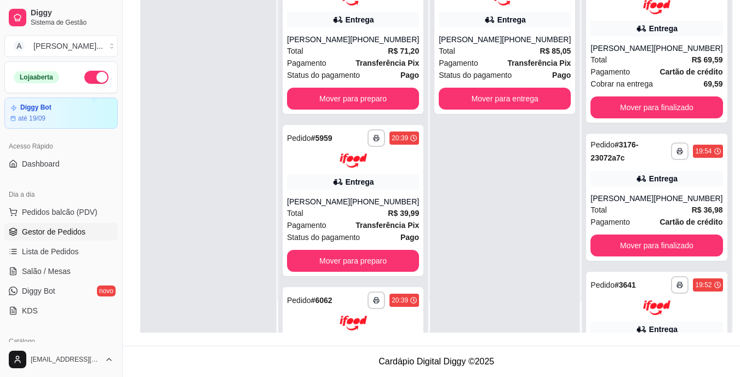
scroll to position [778, 0]
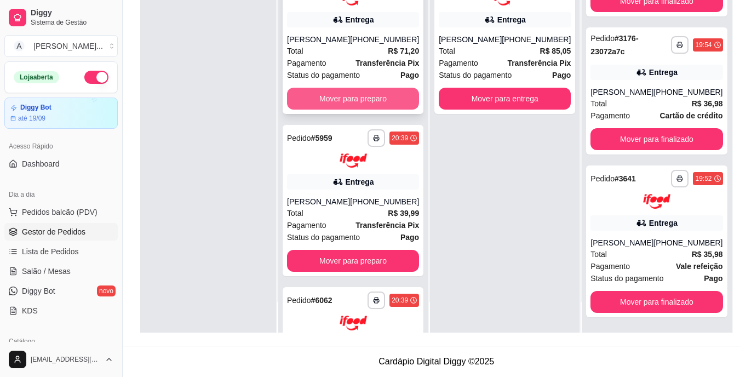
click at [392, 100] on button "Mover para preparo" at bounding box center [353, 99] width 132 height 22
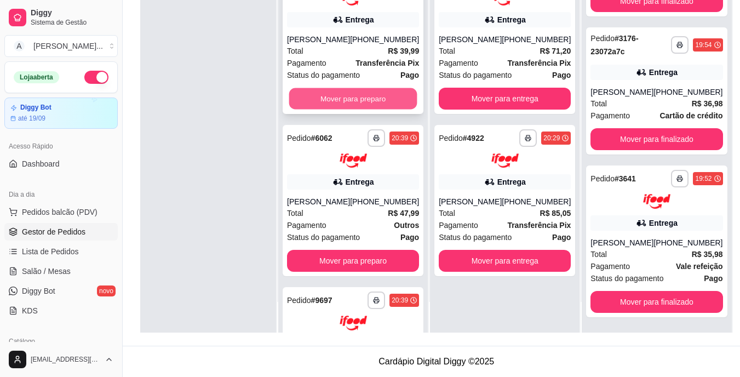
click at [389, 102] on button "Mover para preparo" at bounding box center [353, 98] width 128 height 21
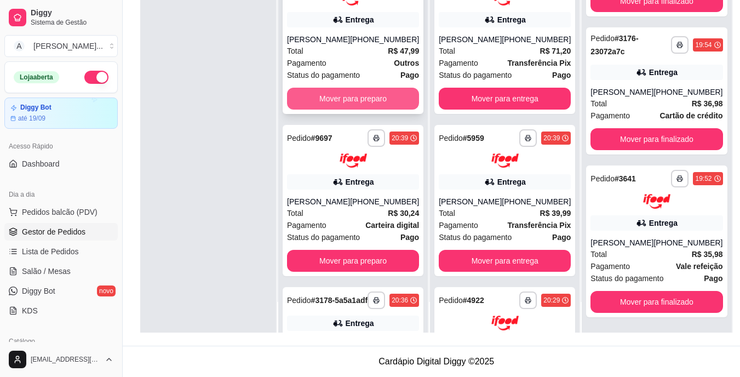
click at [390, 100] on button "Mover para preparo" at bounding box center [353, 99] width 132 height 22
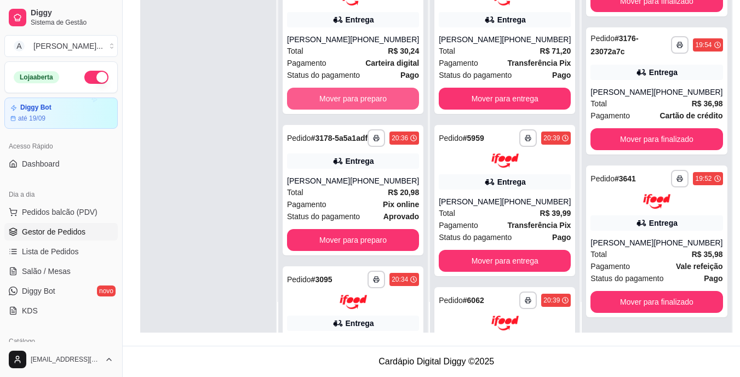
click at [390, 100] on button "Mover para preparo" at bounding box center [353, 99] width 132 height 22
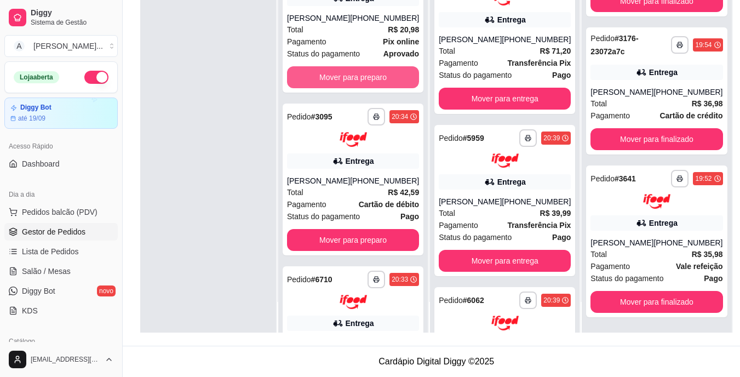
click at [390, 88] on button "Mover para preparo" at bounding box center [353, 77] width 132 height 22
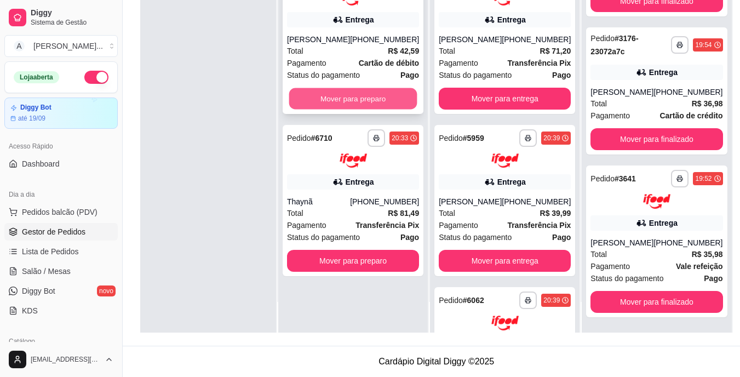
click at [390, 102] on button "Mover para preparo" at bounding box center [353, 98] width 128 height 21
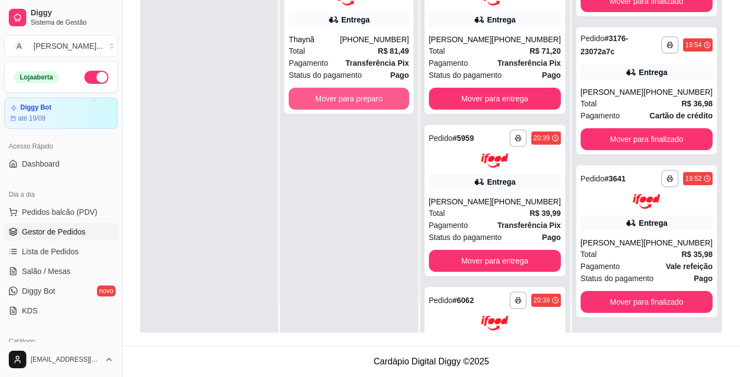
click at [390, 102] on button "Mover para preparo" at bounding box center [349, 99] width 120 height 22
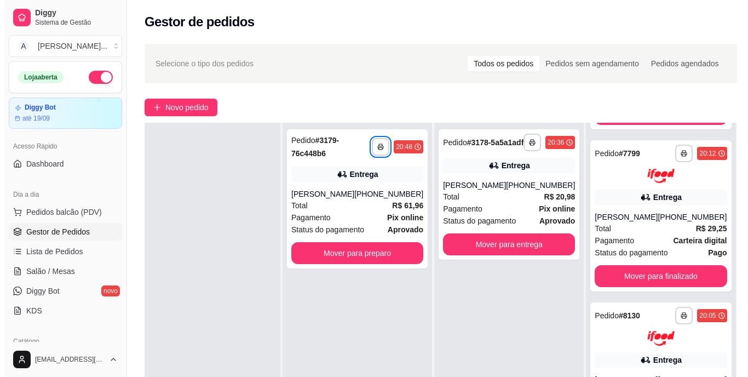
scroll to position [1601, 0]
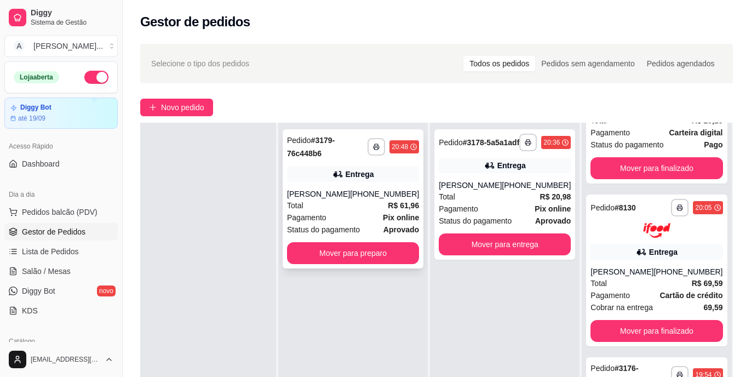
click at [367, 199] on div "[PHONE_NUMBER]" at bounding box center [384, 193] width 69 height 11
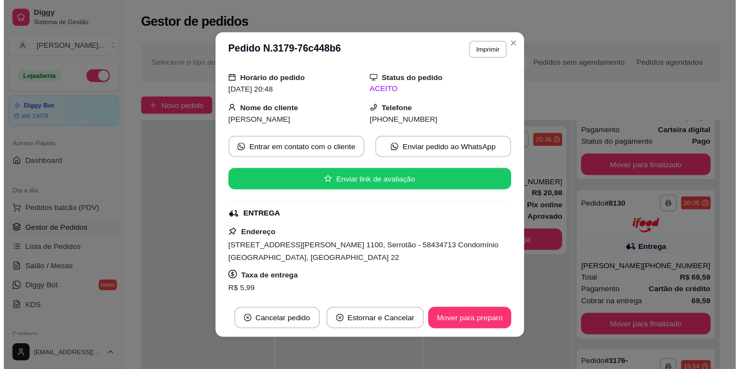
scroll to position [35, 0]
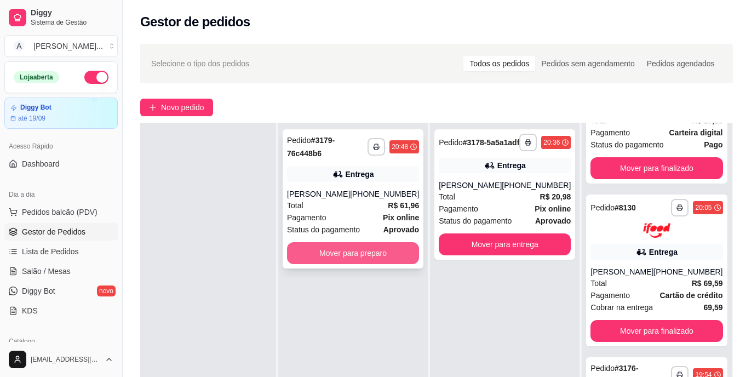
click at [353, 264] on button "Mover para preparo" at bounding box center [353, 253] width 132 height 22
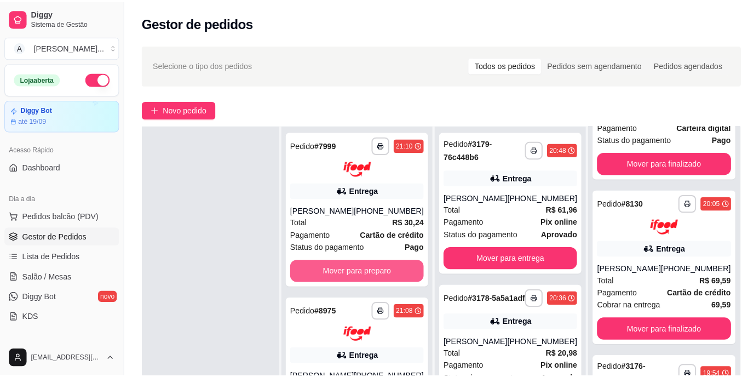
scroll to position [1601, 0]
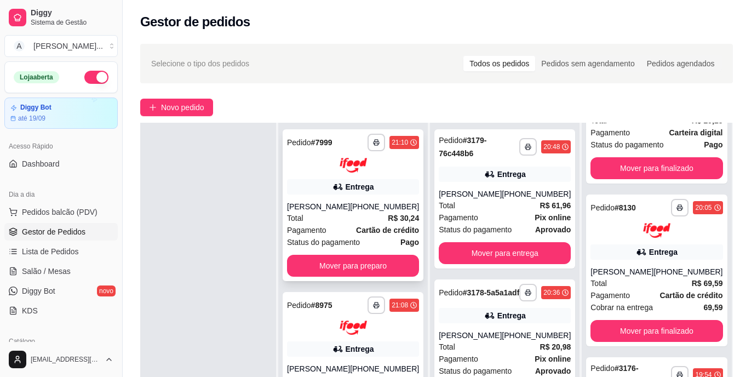
click at [329, 205] on div "[PERSON_NAME]" at bounding box center [318, 206] width 63 height 11
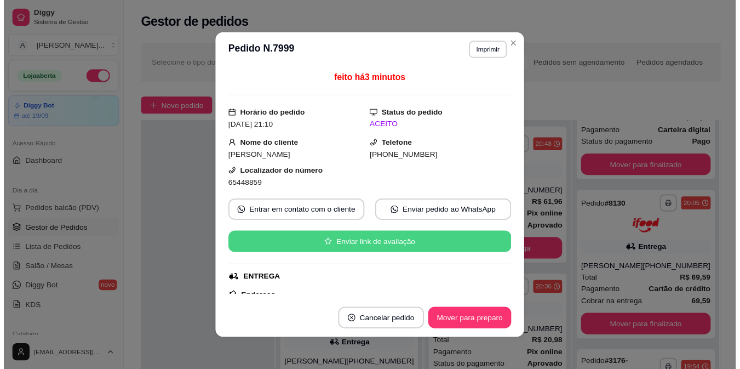
scroll to position [55, 0]
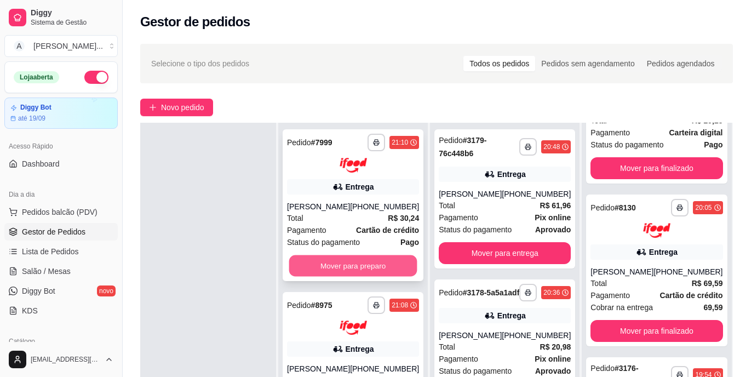
click at [383, 268] on button "Mover para preparo" at bounding box center [353, 265] width 128 height 21
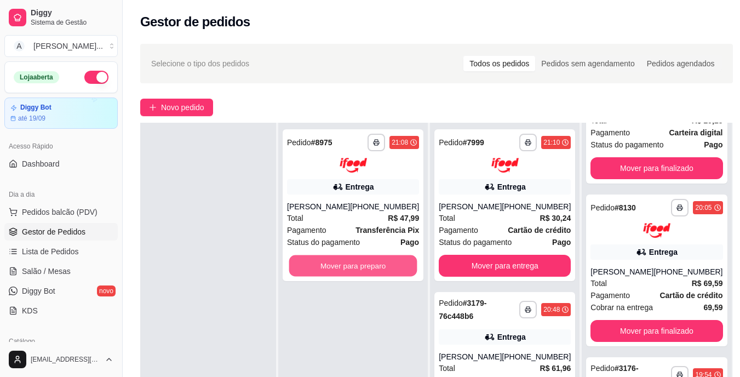
click at [383, 268] on button "Mover para preparo" at bounding box center [353, 265] width 128 height 21
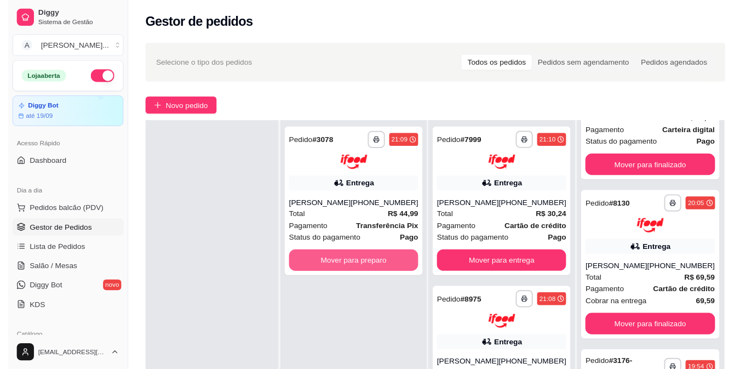
scroll to position [1601, 0]
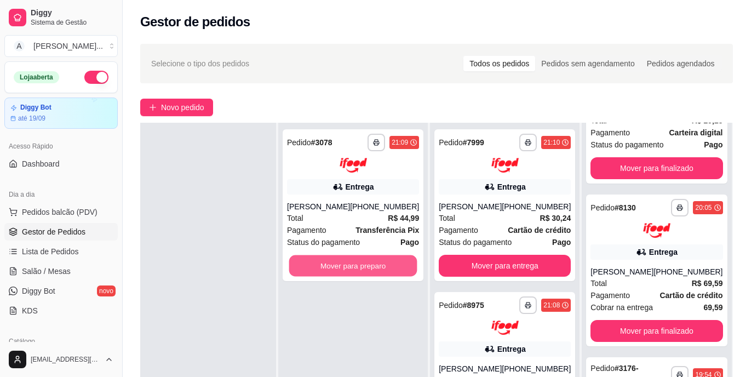
click at [383, 268] on button "Mover para preparo" at bounding box center [353, 265] width 128 height 21
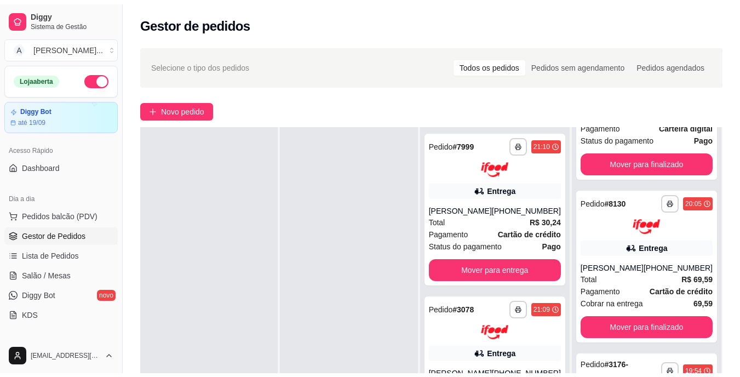
scroll to position [1612, 0]
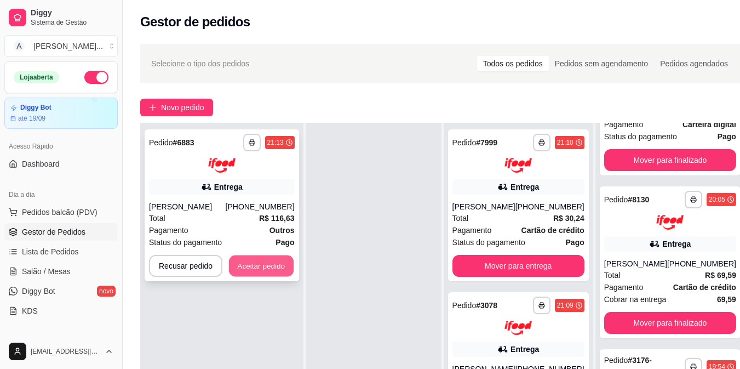
click at [287, 270] on button "Aceitar pedido" at bounding box center [261, 265] width 65 height 21
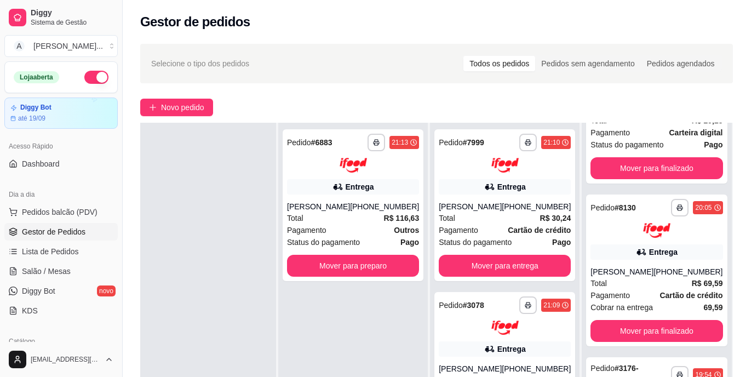
scroll to position [1601, 0]
click at [350, 268] on button "Mover para preparo" at bounding box center [353, 265] width 128 height 21
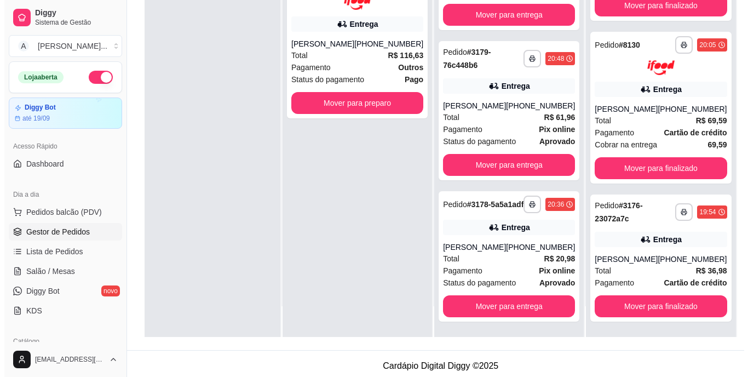
scroll to position [164, 0]
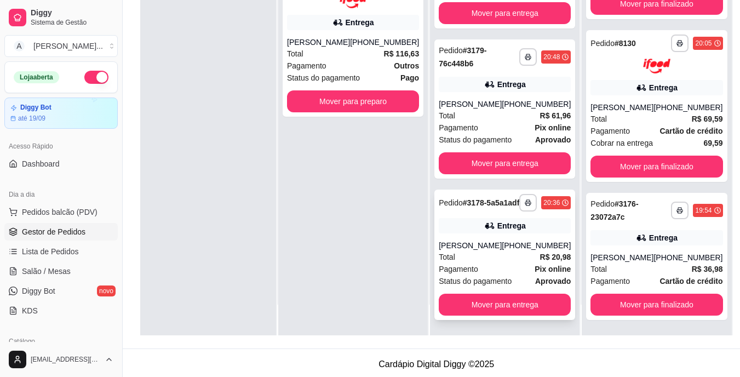
click at [527, 246] on div "[PHONE_NUMBER]" at bounding box center [536, 245] width 69 height 11
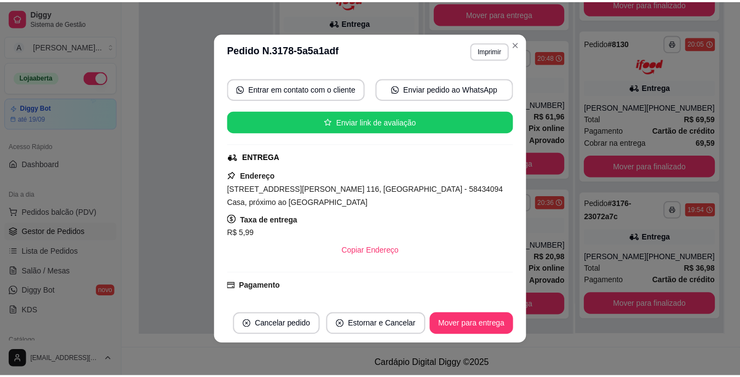
scroll to position [110, 0]
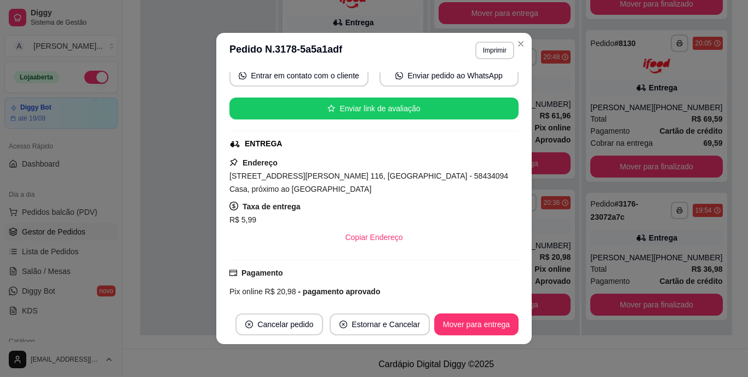
click at [307, 191] on span "[STREET_ADDRESS][PERSON_NAME] 116, [GEOGRAPHIC_DATA] - 58434094 Casa, próximo a…" at bounding box center [368, 182] width 279 height 22
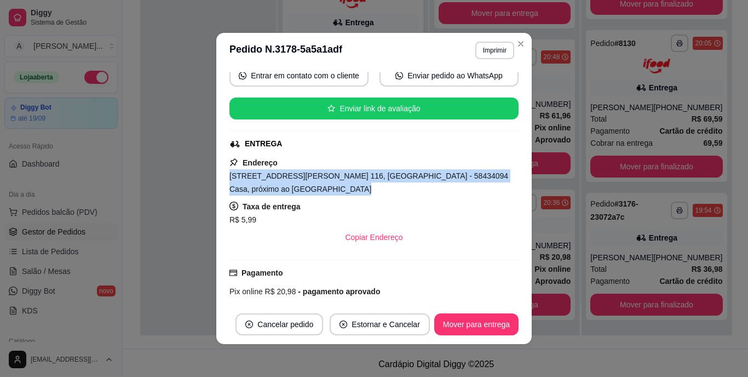
click at [307, 191] on span "[STREET_ADDRESS][PERSON_NAME] 116, [GEOGRAPHIC_DATA] - 58434094 Casa, próximo a…" at bounding box center [368, 182] width 279 height 22
copy span "[STREET_ADDRESS][PERSON_NAME] 116, [GEOGRAPHIC_DATA] - 58434094 Casa, próximo a…"
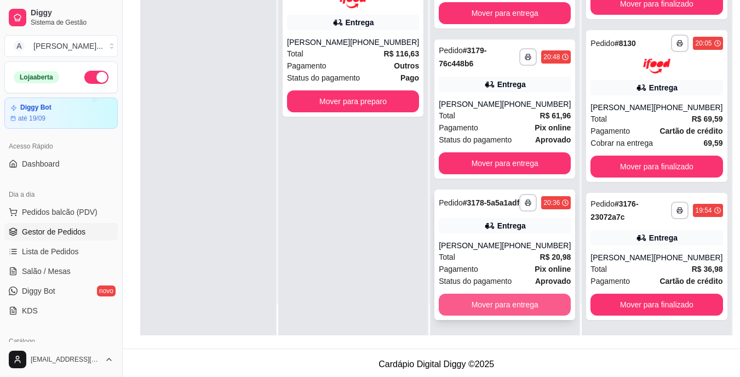
click at [511, 304] on button "Mover para entrega" at bounding box center [505, 305] width 132 height 22
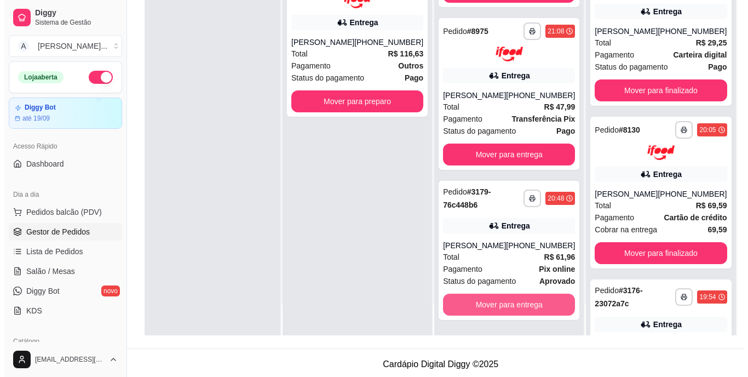
scroll to position [1773, 0]
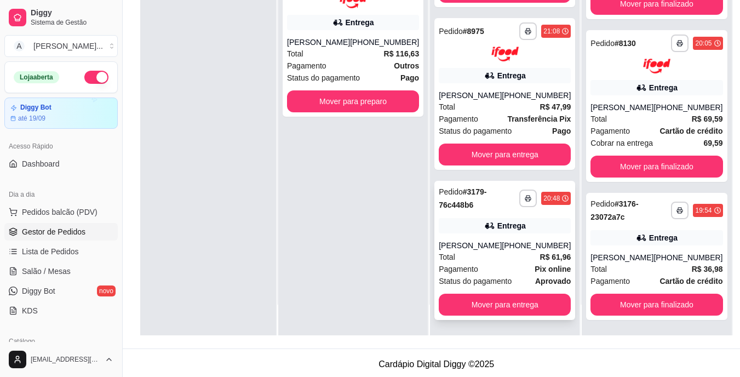
click at [502, 240] on div "[PHONE_NUMBER]" at bounding box center [536, 245] width 69 height 11
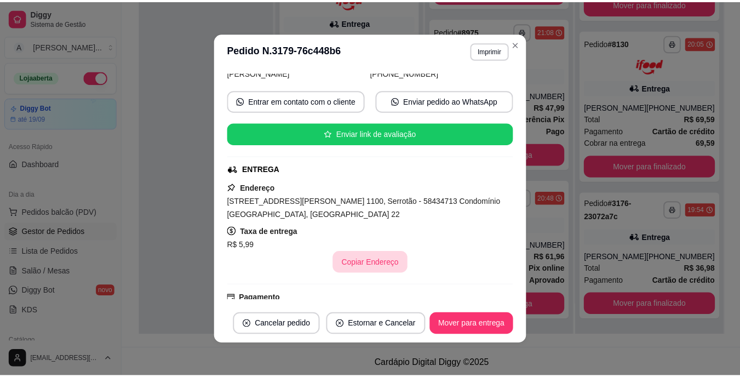
scroll to position [110, 0]
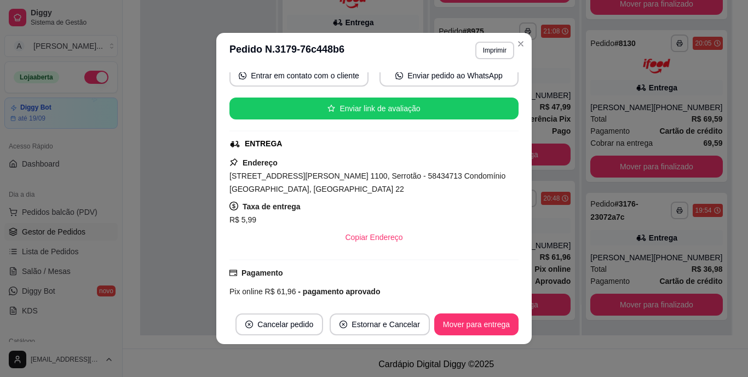
click at [308, 193] on span "[STREET_ADDRESS][PERSON_NAME] 1100, Serrotão - 58434713 Condomínio [GEOGRAPHIC_…" at bounding box center [367, 182] width 276 height 22
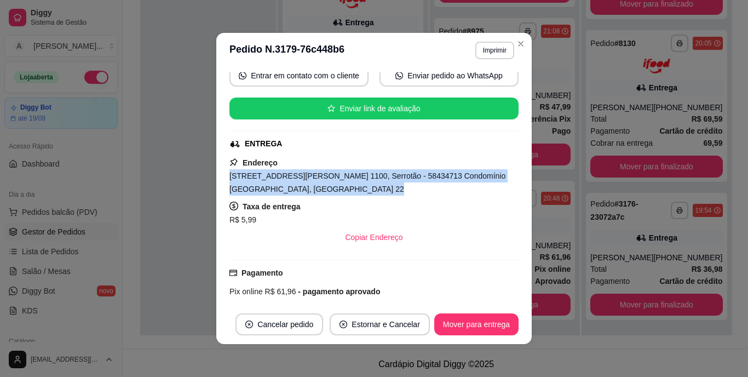
click at [308, 193] on span "[STREET_ADDRESS][PERSON_NAME] 1100, Serrotão - 58434713 Condomínio [GEOGRAPHIC_…" at bounding box center [367, 182] width 276 height 22
copy span "[STREET_ADDRESS][PERSON_NAME] 1100, Serrotão - 58434713 Condomínio [GEOGRAPHIC_…"
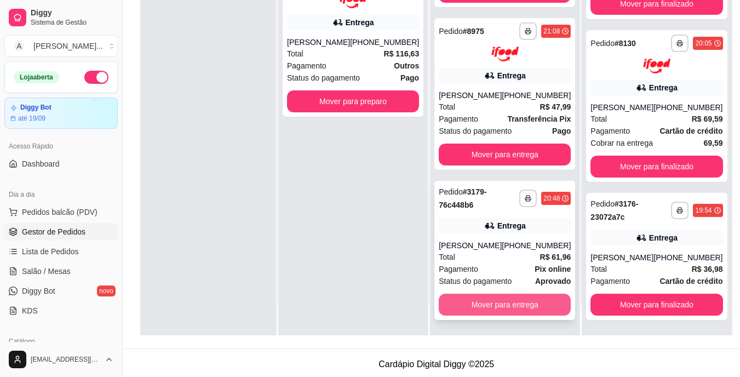
click at [478, 308] on button "Mover para entrega" at bounding box center [505, 305] width 132 height 22
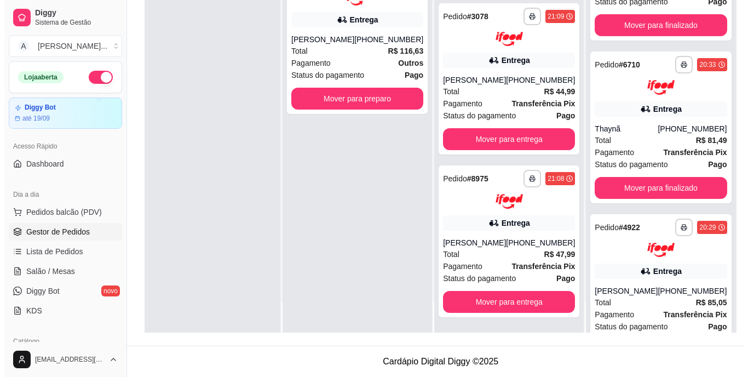
scroll to position [959, 0]
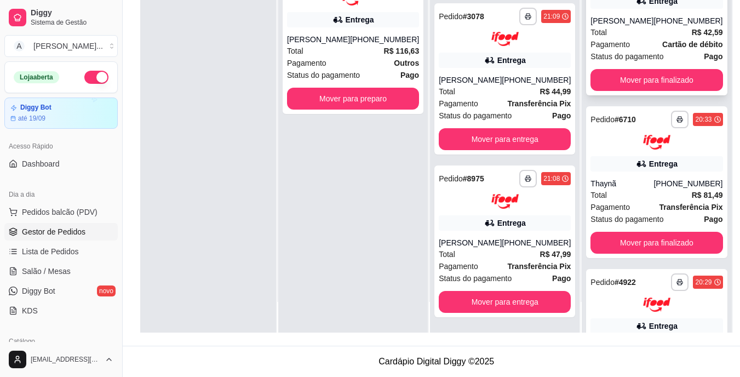
click at [605, 26] on div "[PERSON_NAME]" at bounding box center [621, 20] width 63 height 11
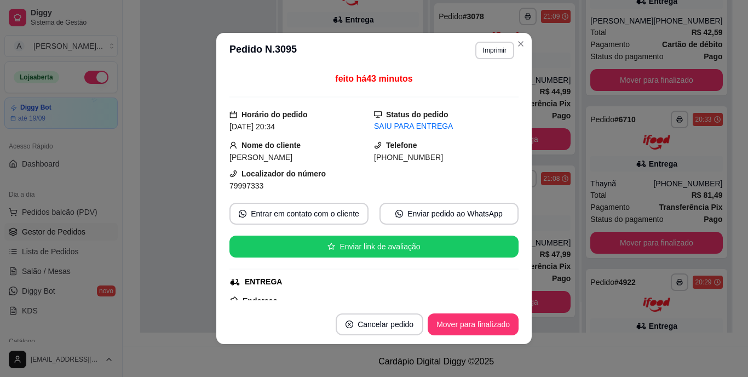
scroll to position [164, 0]
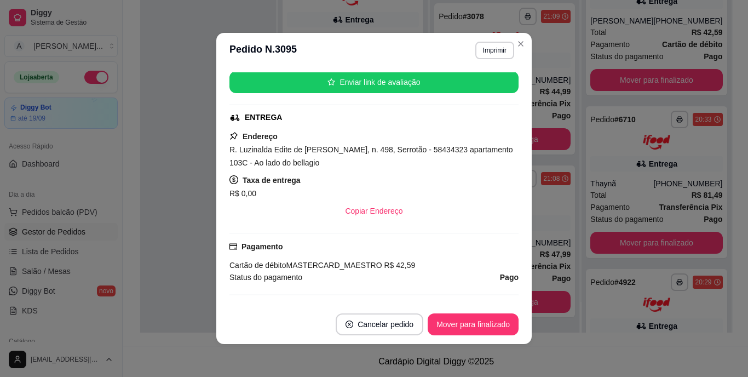
click at [373, 154] on span "R. Luzinalda Edite de [PERSON_NAME], n. 498, Serrotão - 58434323 apartamento 10…" at bounding box center [371, 156] width 284 height 22
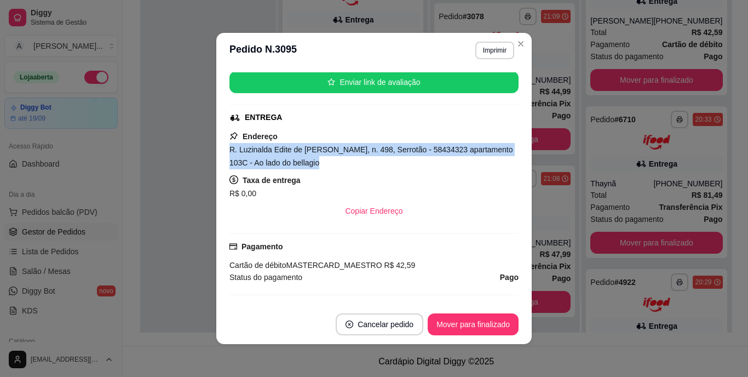
click at [373, 154] on span "R. Luzinalda Edite de [PERSON_NAME], n. 498, Serrotão - 58434323 apartamento 10…" at bounding box center [371, 156] width 284 height 22
copy span "R. Luzinalda Edite de [PERSON_NAME], n. 498, Serrotão - 58434323 apartamento 10…"
